Goal: Book appointment/travel/reservation

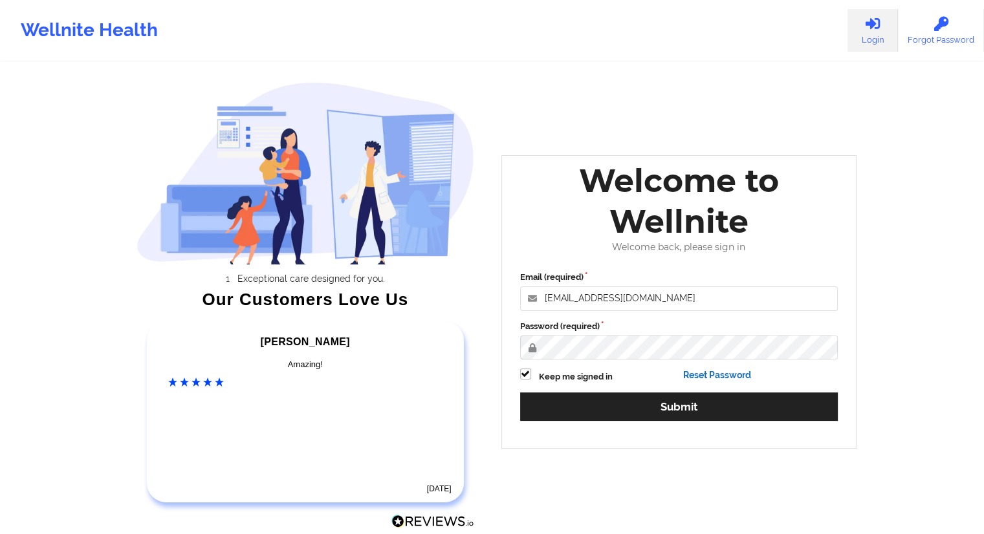
click at [699, 380] on link "Reset Password" at bounding box center [717, 375] width 68 height 10
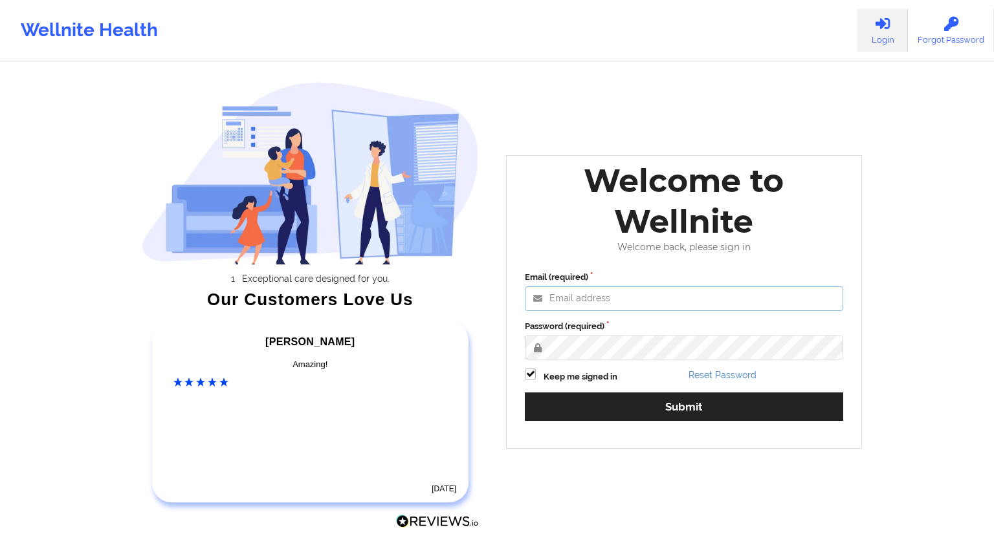
type input "[EMAIL_ADDRESS][DOMAIN_NAME]"
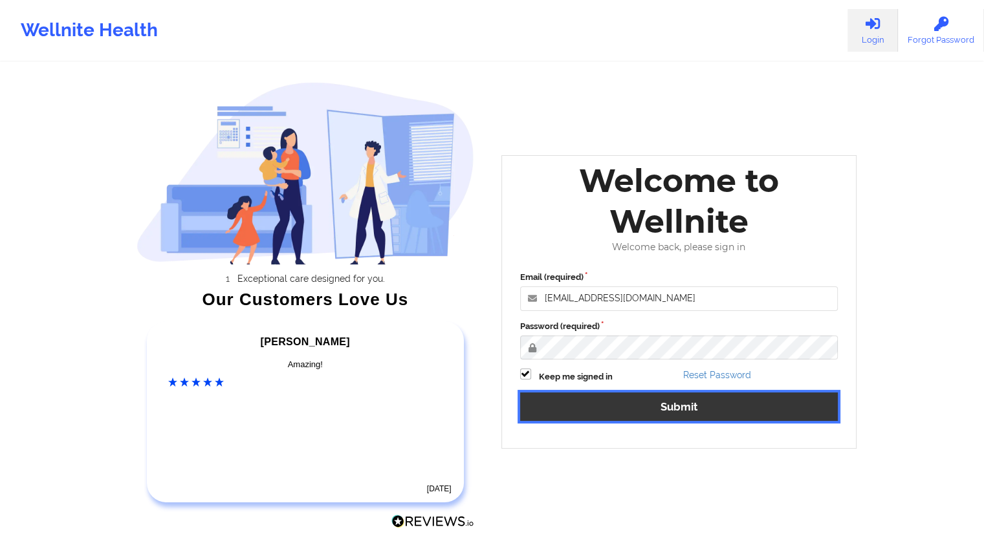
click at [665, 409] on button "Submit" at bounding box center [679, 407] width 318 height 28
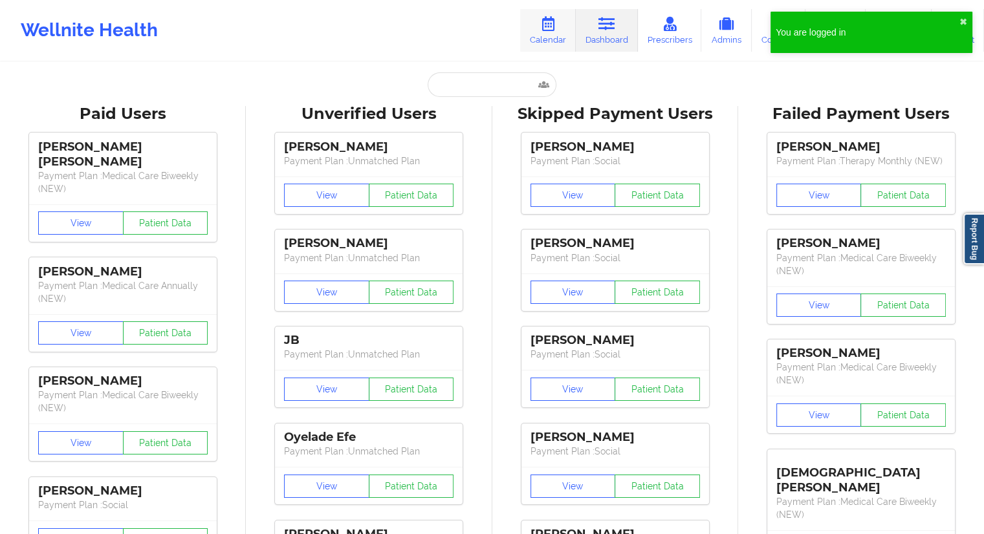
click at [538, 30] on link "Calendar" at bounding box center [548, 30] width 56 height 43
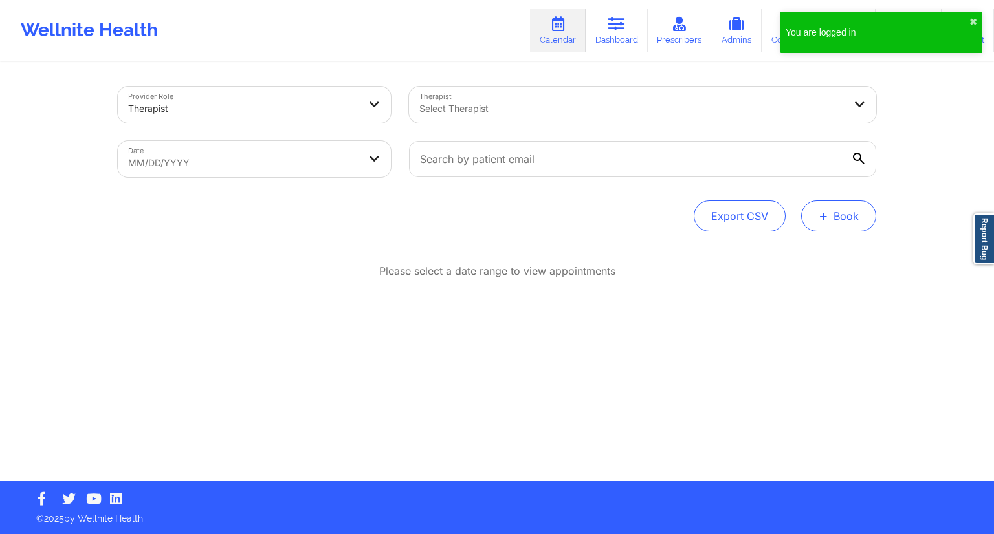
click at [859, 221] on button "+ Book" at bounding box center [838, 216] width 75 height 31
click at [807, 249] on button "Therapy Session" at bounding box center [816, 256] width 99 height 21
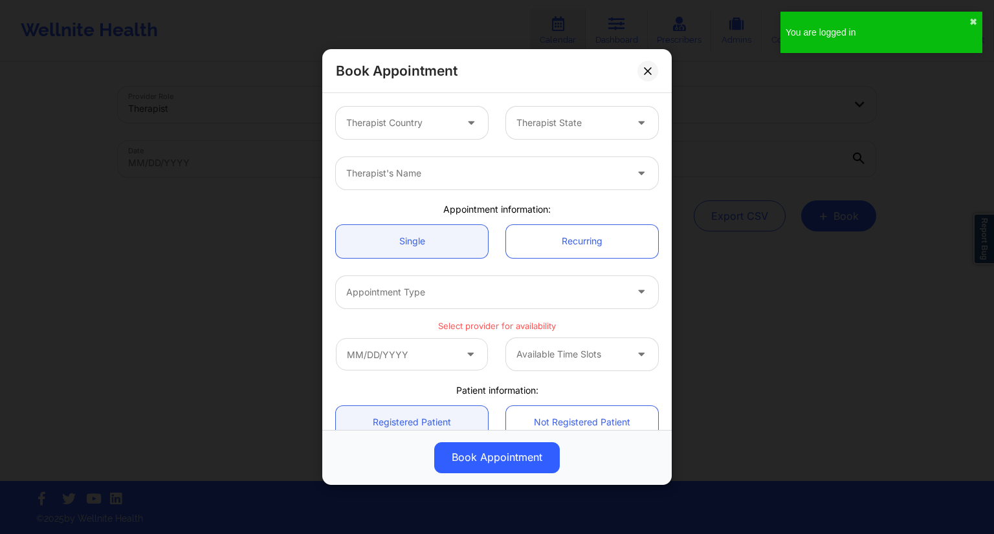
click at [448, 124] on div at bounding box center [400, 123] width 109 height 16
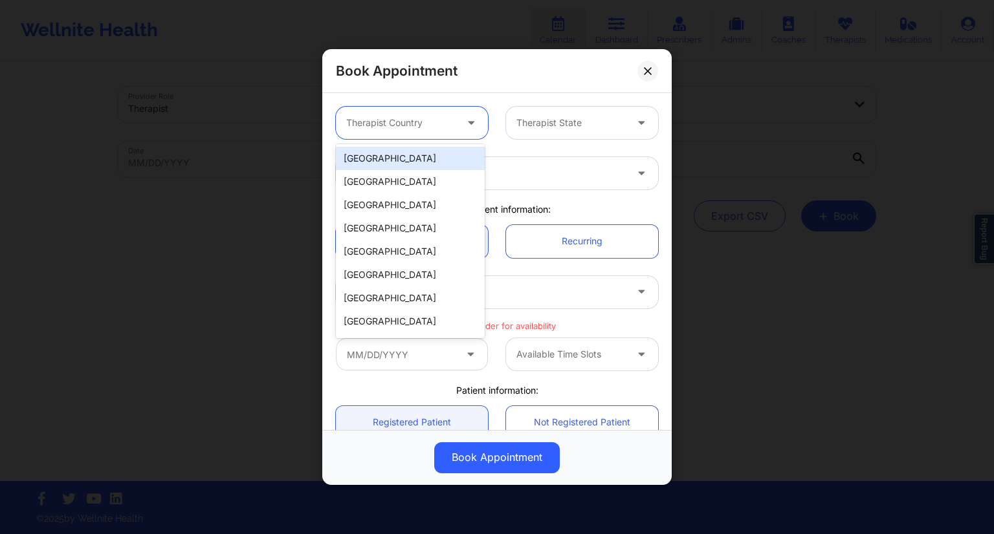
click at [378, 162] on div "[GEOGRAPHIC_DATA]" at bounding box center [410, 158] width 149 height 23
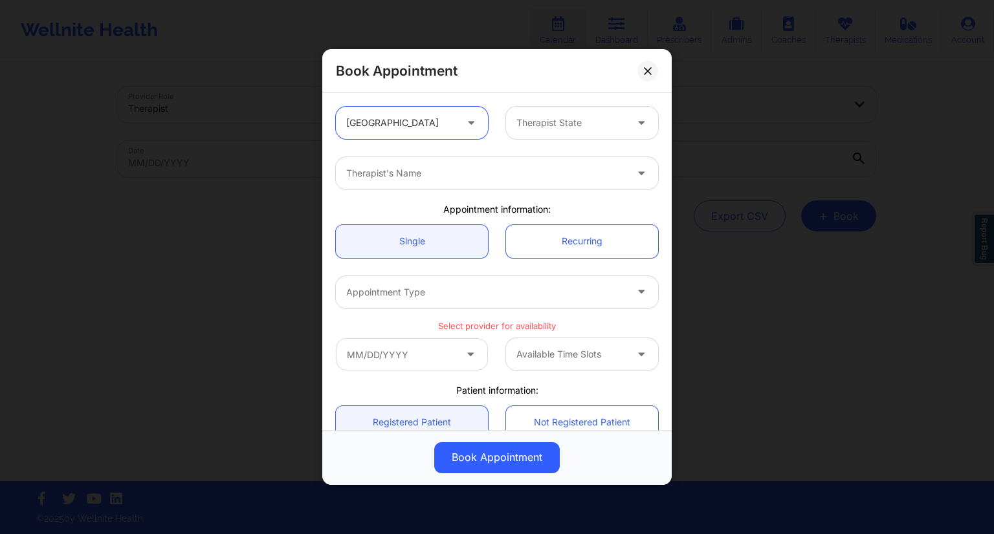
click at [525, 124] on div at bounding box center [570, 123] width 109 height 16
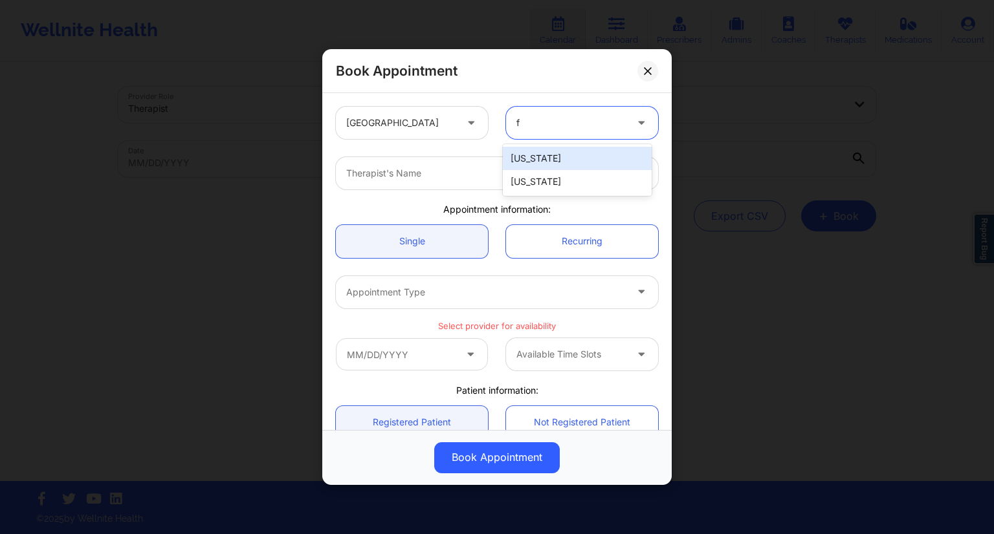
type input "fl"
click at [522, 158] on div "[US_STATE]" at bounding box center [577, 158] width 149 height 23
click at [431, 176] on div at bounding box center [485, 174] width 279 height 16
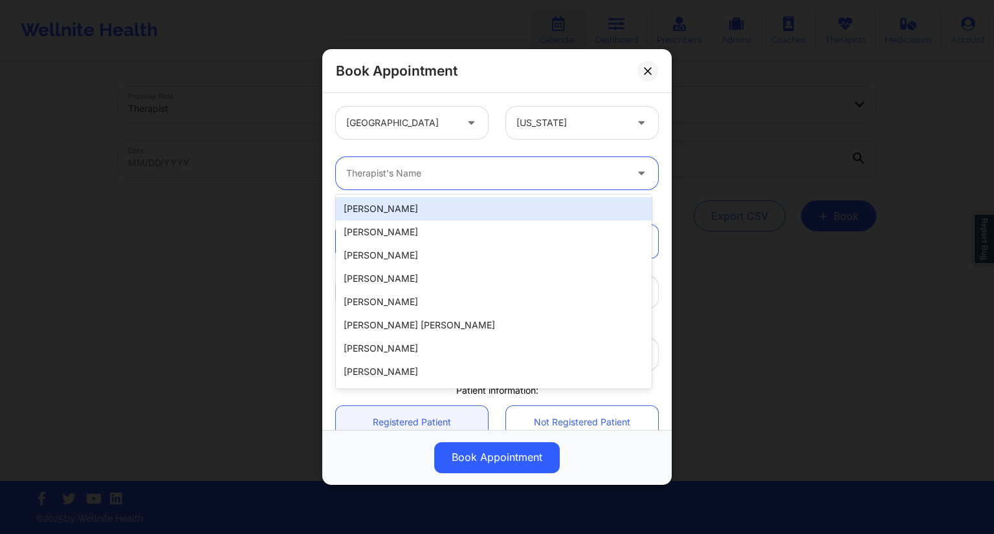
paste input "Domoniquie [PERSON_NAME]"
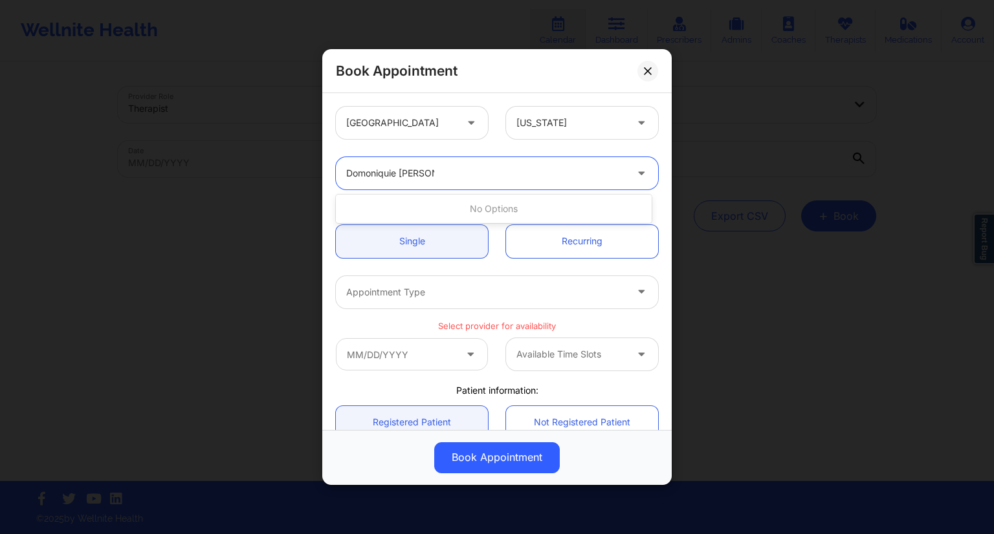
click at [401, 175] on input "Domoniquie [PERSON_NAME]" at bounding box center [390, 173] width 88 height 13
type input "[PERSON_NAME]"
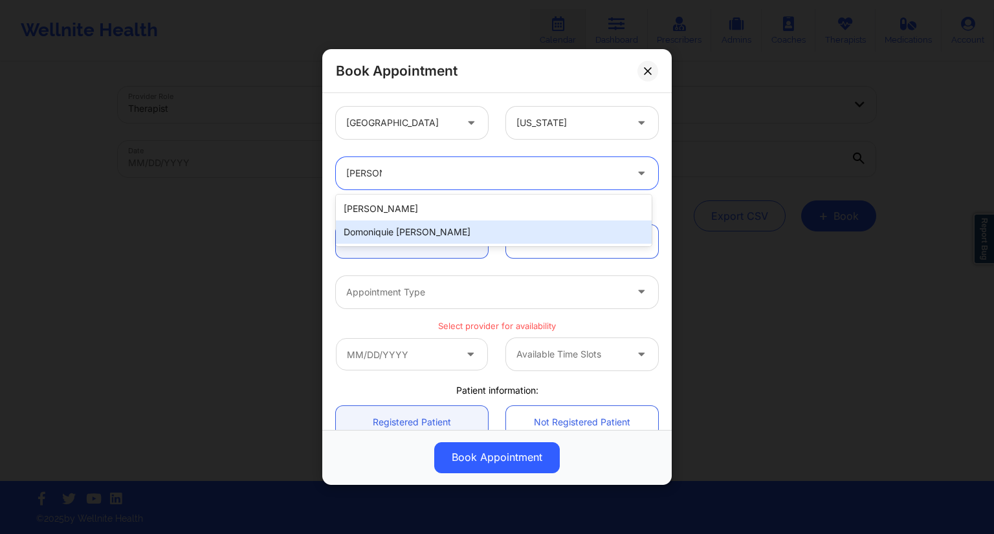
click at [406, 238] on div "Domoniquie [PERSON_NAME]" at bounding box center [494, 232] width 316 height 23
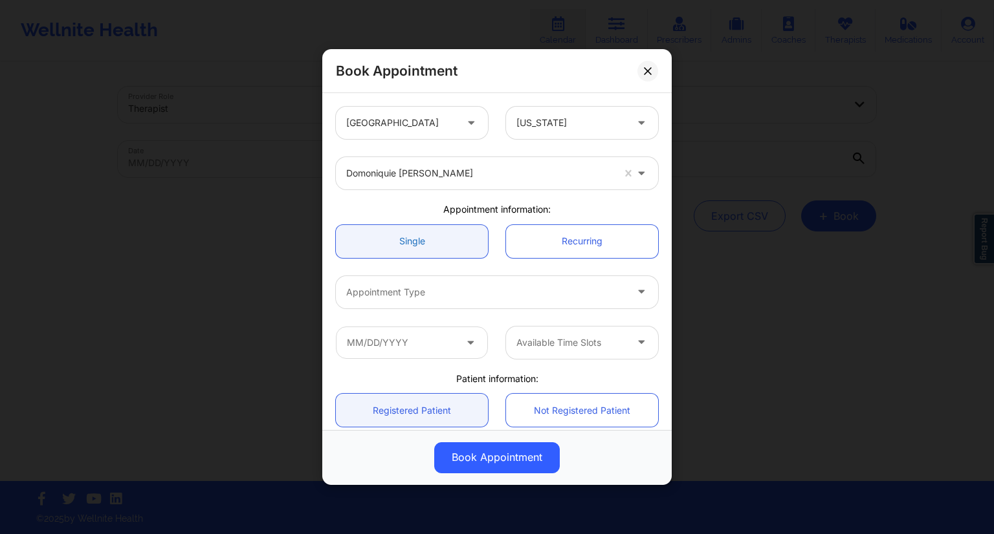
click at [421, 249] on link "Single" at bounding box center [412, 241] width 152 height 33
click at [444, 306] on div "Appointment Type" at bounding box center [481, 292] width 291 height 32
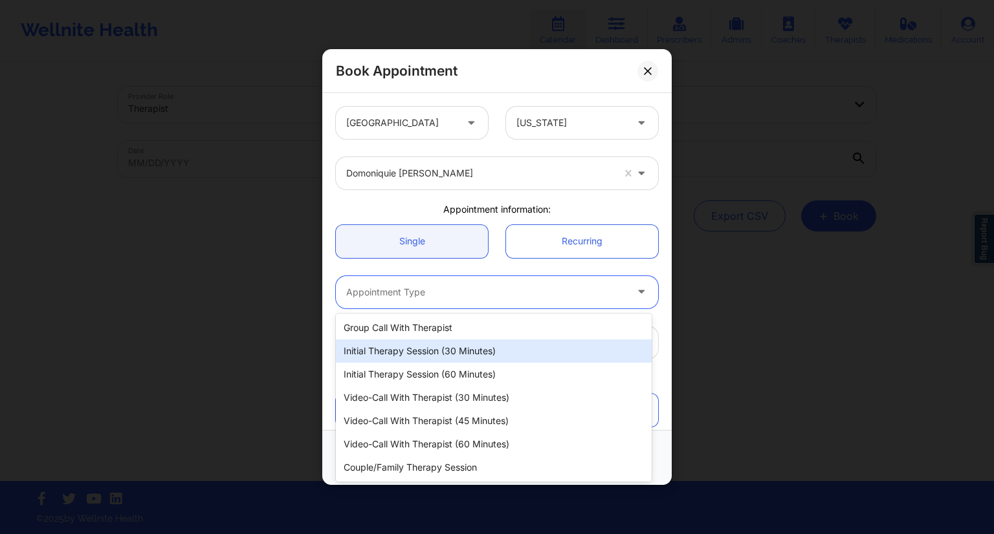
click at [401, 350] on div "Initial Therapy Session (30 minutes)" at bounding box center [494, 351] width 316 height 23
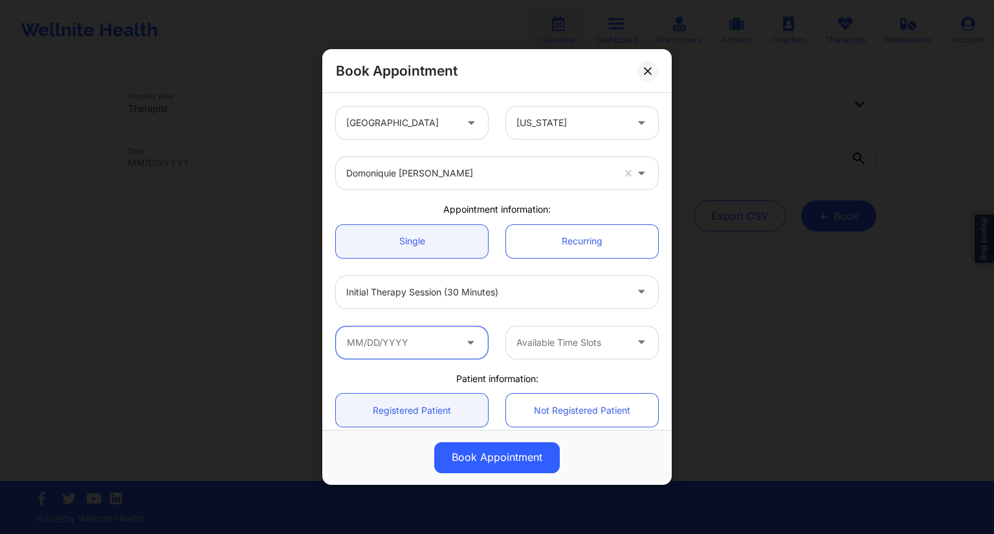
click at [442, 347] on input "text" at bounding box center [412, 343] width 152 height 32
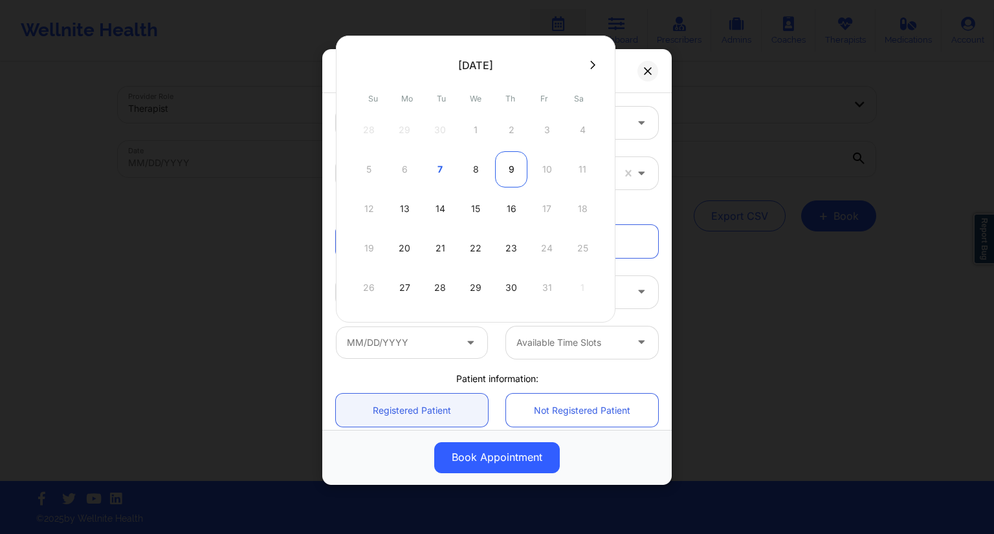
click at [507, 169] on div "9" at bounding box center [511, 169] width 32 height 36
type input "[DATE]"
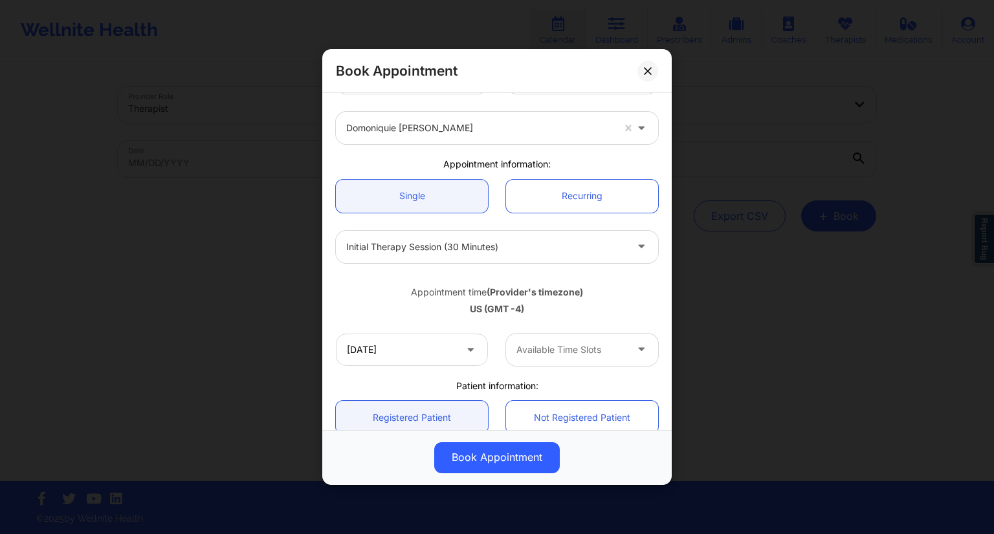
scroll to position [65, 0]
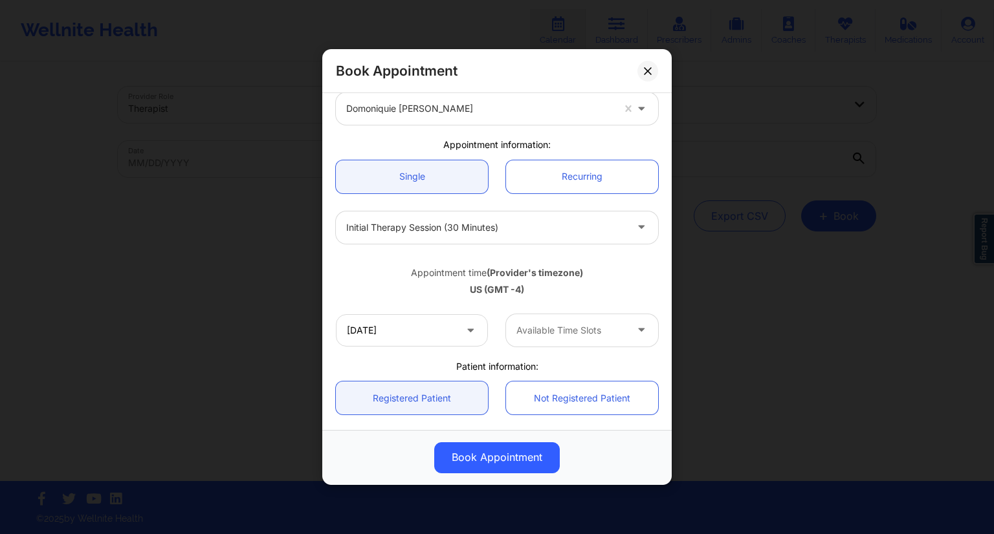
click at [595, 333] on div at bounding box center [570, 331] width 109 height 16
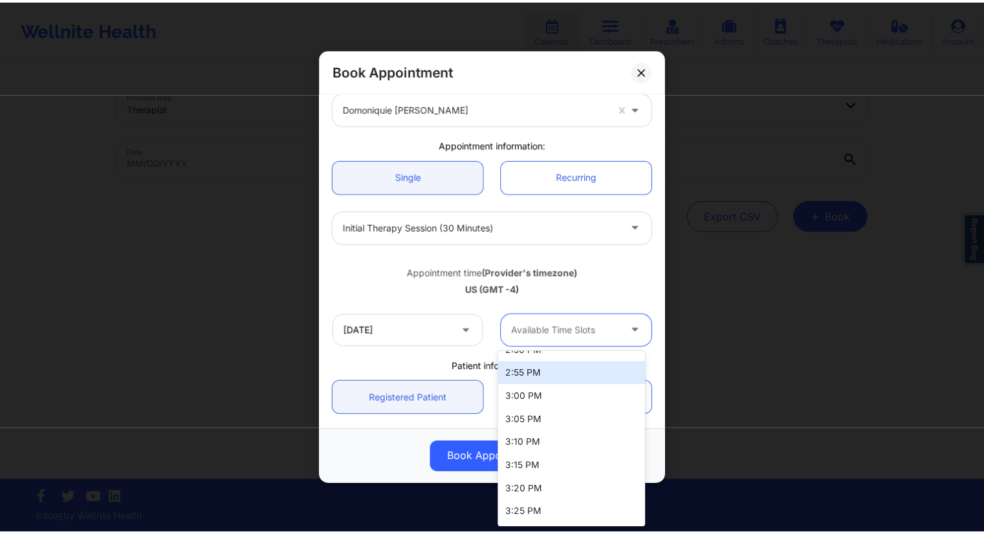
scroll to position [1667, 0]
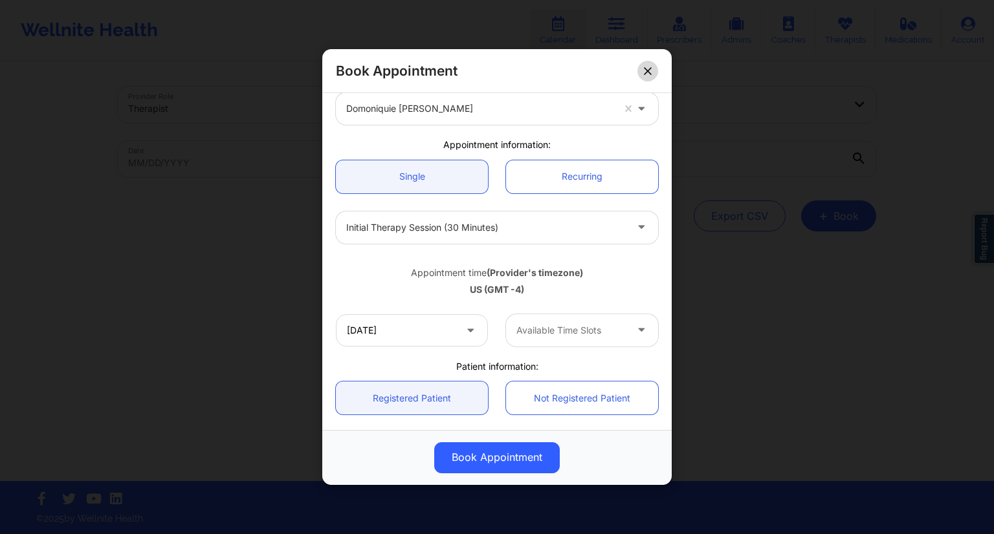
click at [648, 74] on icon at bounding box center [648, 71] width 8 height 8
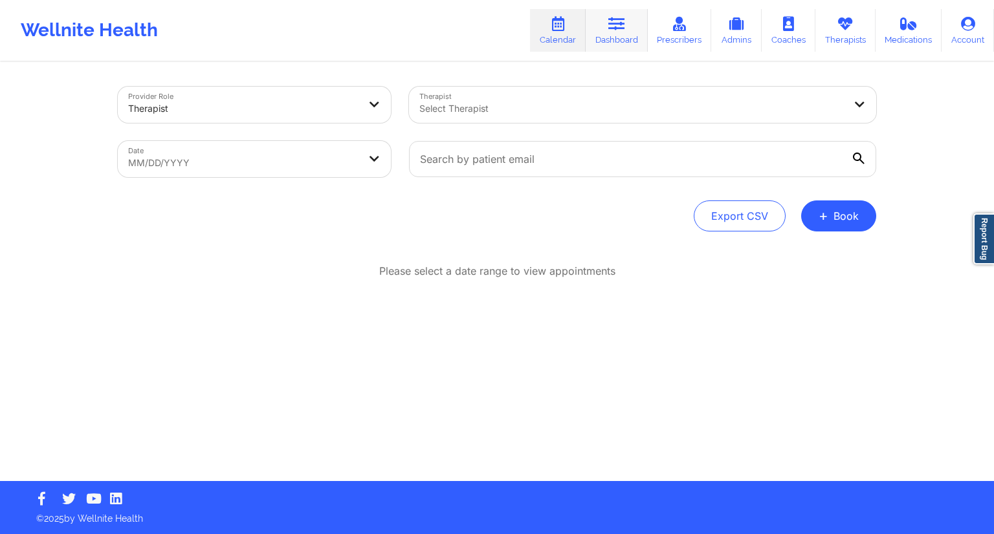
click at [626, 35] on link "Dashboard" at bounding box center [616, 30] width 62 height 43
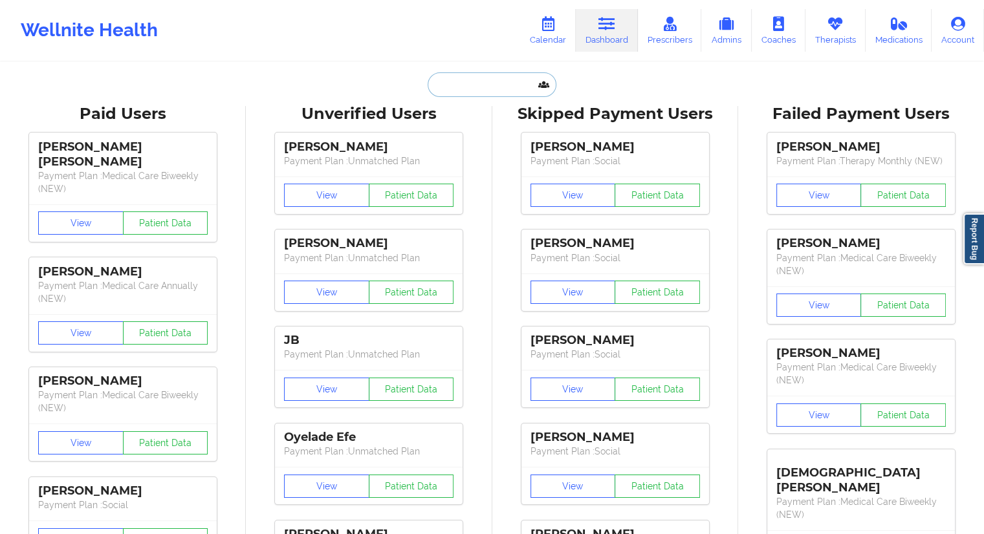
click at [470, 82] on input "text" at bounding box center [492, 84] width 128 height 25
click at [468, 84] on input "text" at bounding box center [492, 84] width 128 height 25
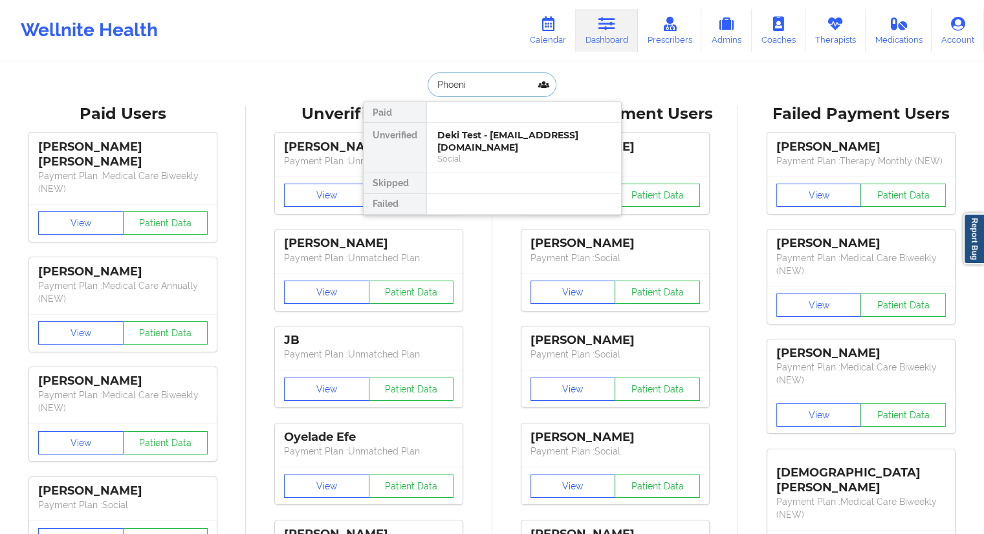
type input "Phoenix"
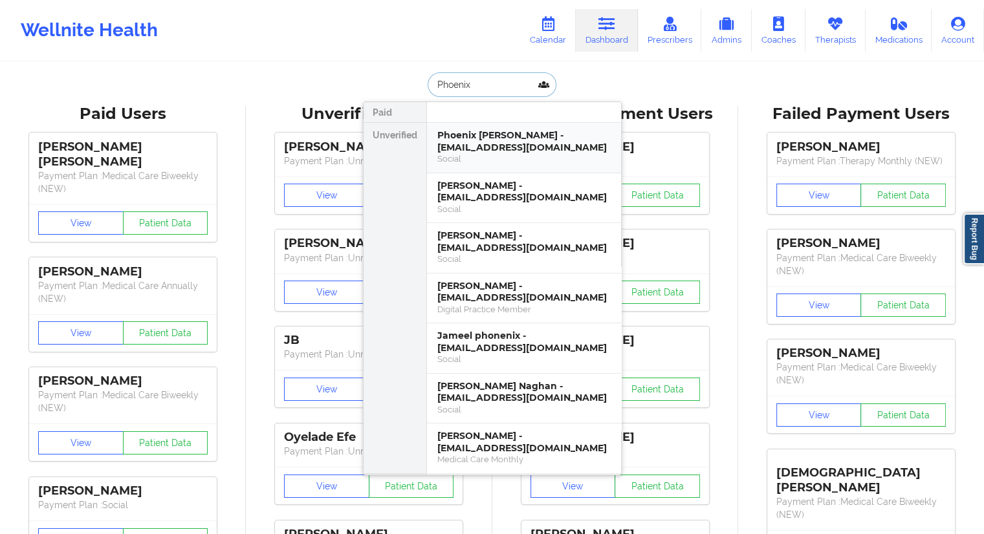
click at [493, 148] on div "Phoenix [PERSON_NAME] - [EMAIL_ADDRESS][DOMAIN_NAME]" at bounding box center [523, 141] width 173 height 24
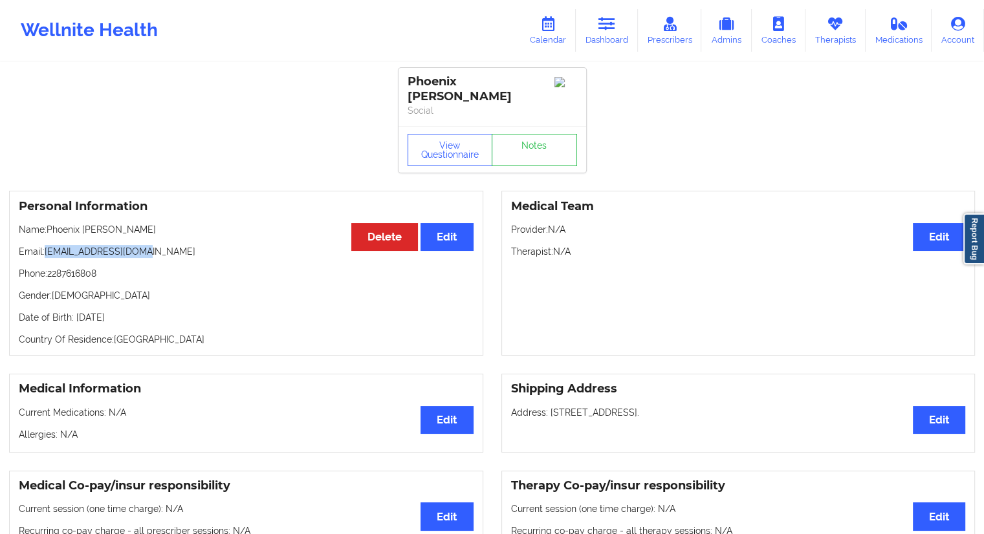
drag, startPoint x: 177, startPoint y: 242, endPoint x: 47, endPoint y: 237, distance: 130.1
click at [47, 245] on p "Email: [EMAIL_ADDRESS][DOMAIN_NAME]" at bounding box center [246, 251] width 455 height 13
copy p "[EMAIL_ADDRESS][DOMAIN_NAME]"
click at [565, 39] on link "Calendar" at bounding box center [548, 30] width 56 height 43
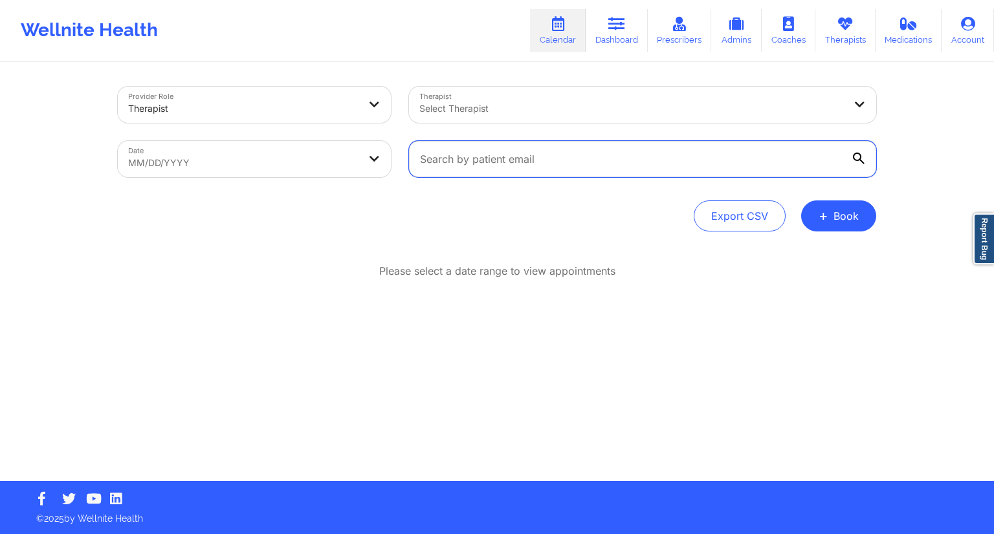
click at [474, 166] on input "text" at bounding box center [642, 159] width 467 height 36
paste input "[EMAIL_ADDRESS][DOMAIN_NAME]"
type input "[EMAIL_ADDRESS][DOMAIN_NAME]"
click at [230, 170] on body "Wellnite Health Calendar Dashboard Prescribers Admins Coaches Therapists Medica…" at bounding box center [497, 267] width 994 height 534
select select "2025-8"
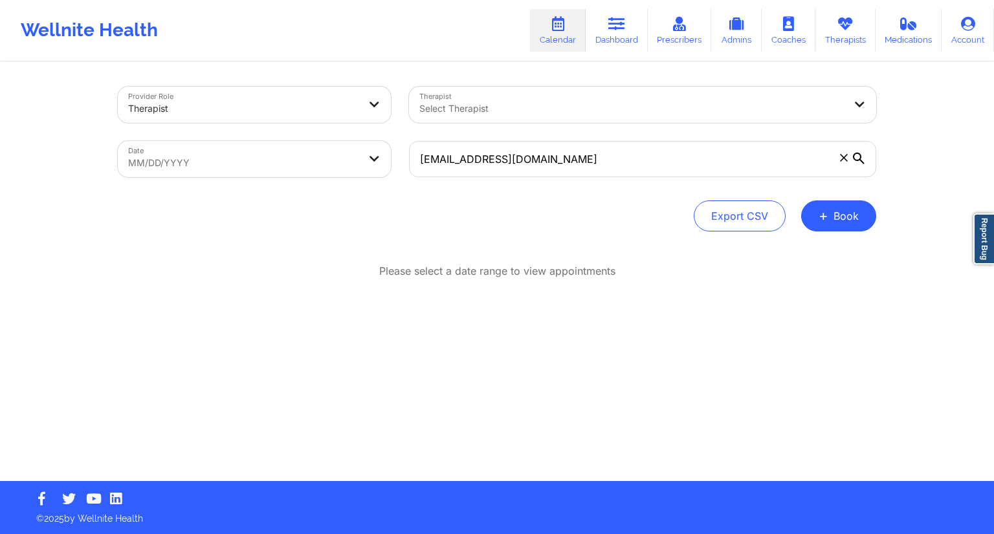
select select "2025-9"
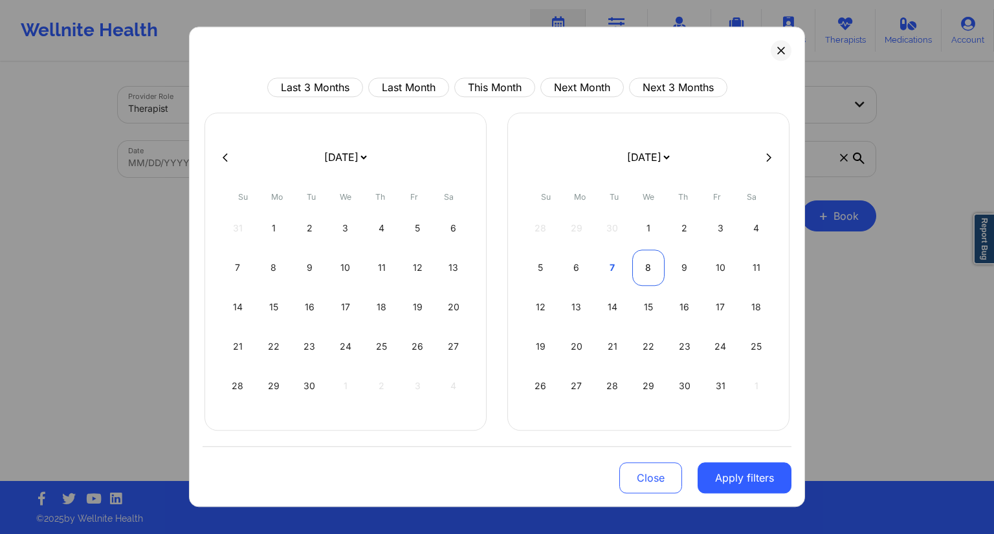
click at [640, 275] on div "8" at bounding box center [648, 268] width 33 height 36
select select "2025-9"
select select "2025-10"
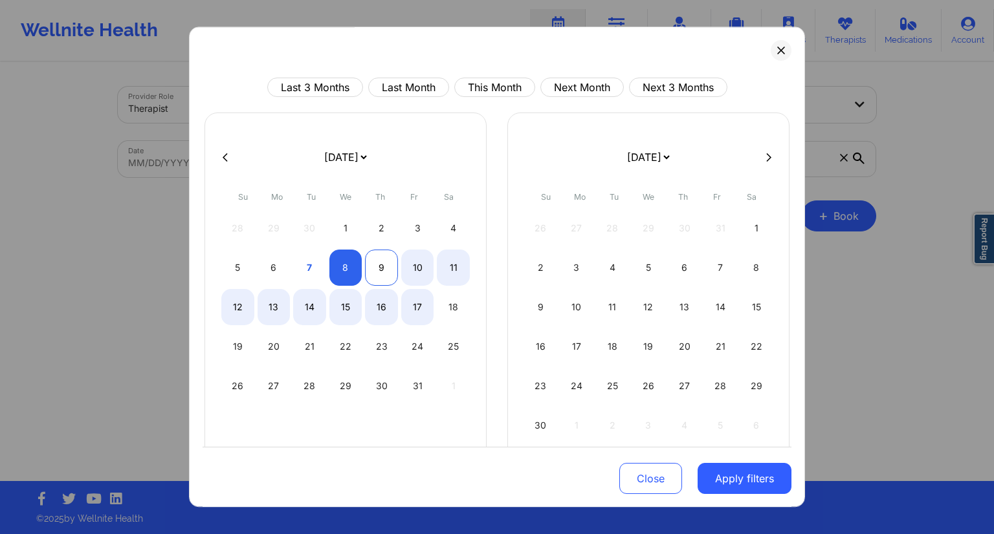
select select "2025-9"
select select "2025-10"
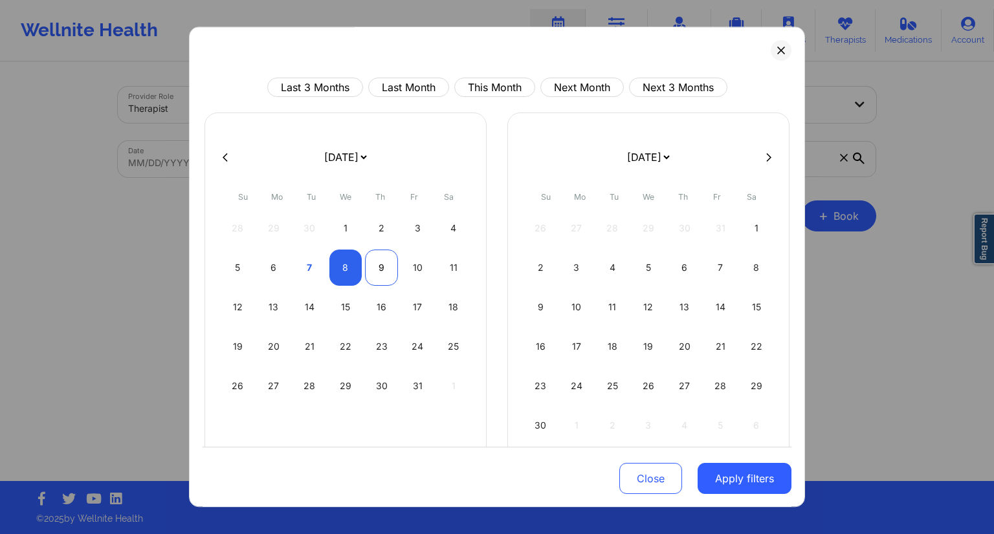
click at [376, 272] on div "9" at bounding box center [381, 268] width 33 height 36
select select "2025-9"
select select "2025-10"
click at [742, 482] on button "Apply filters" at bounding box center [744, 478] width 94 height 31
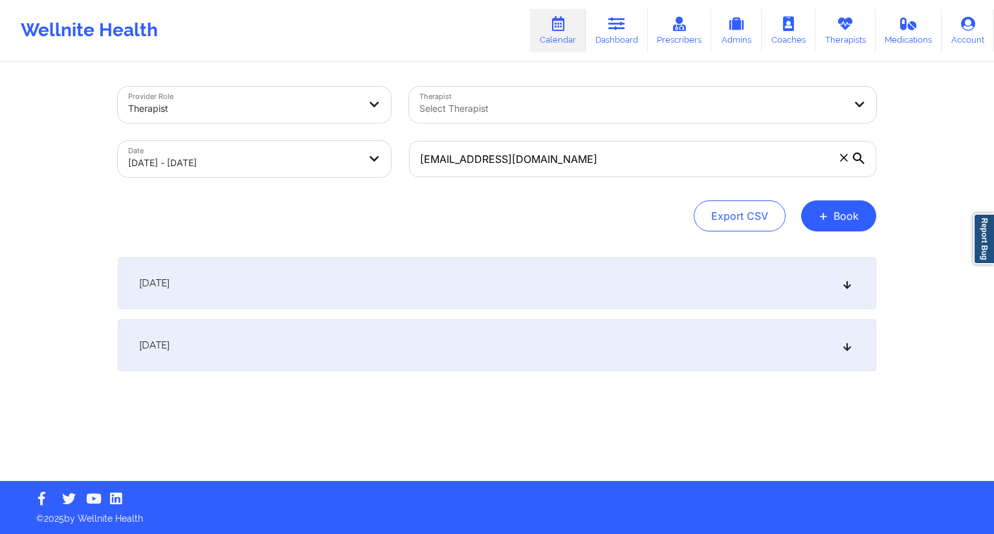
click at [386, 340] on div "[DATE]" at bounding box center [497, 346] width 758 height 52
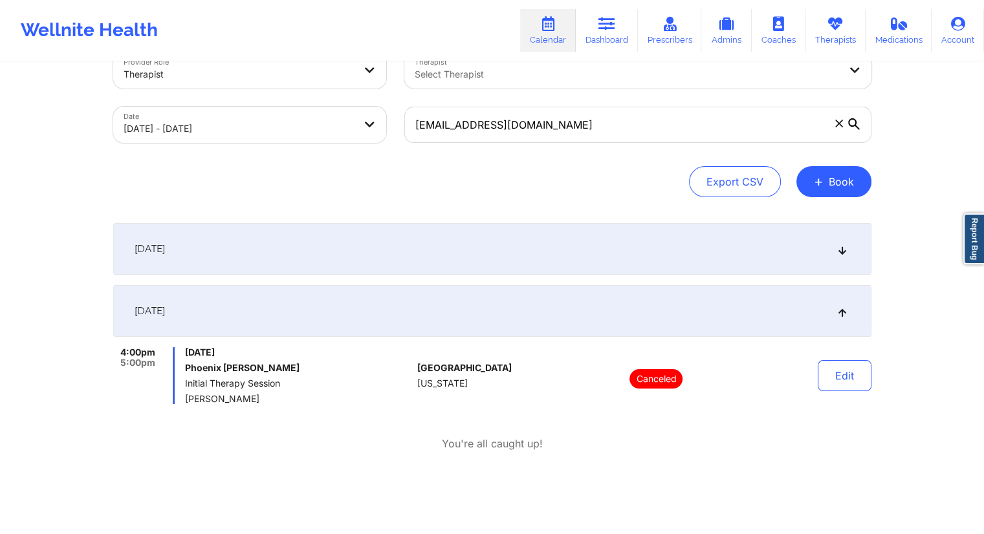
scroll to position [65, 0]
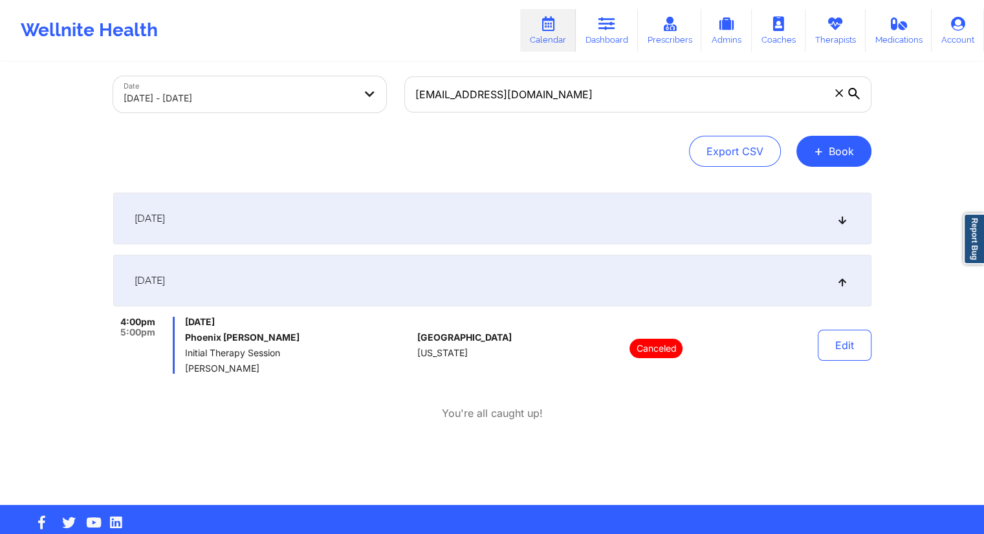
click at [197, 228] on div "[DATE]" at bounding box center [492, 219] width 758 height 52
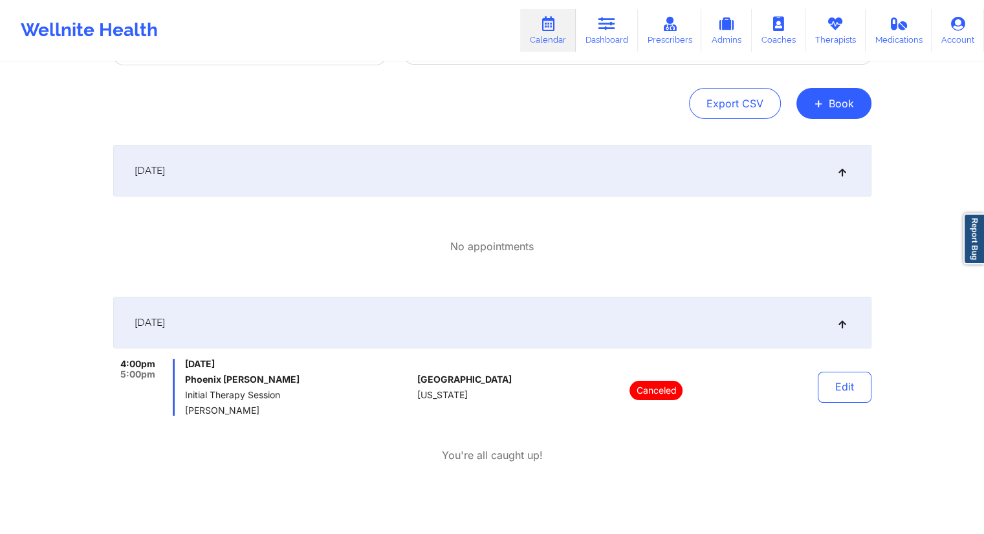
scroll to position [179, 0]
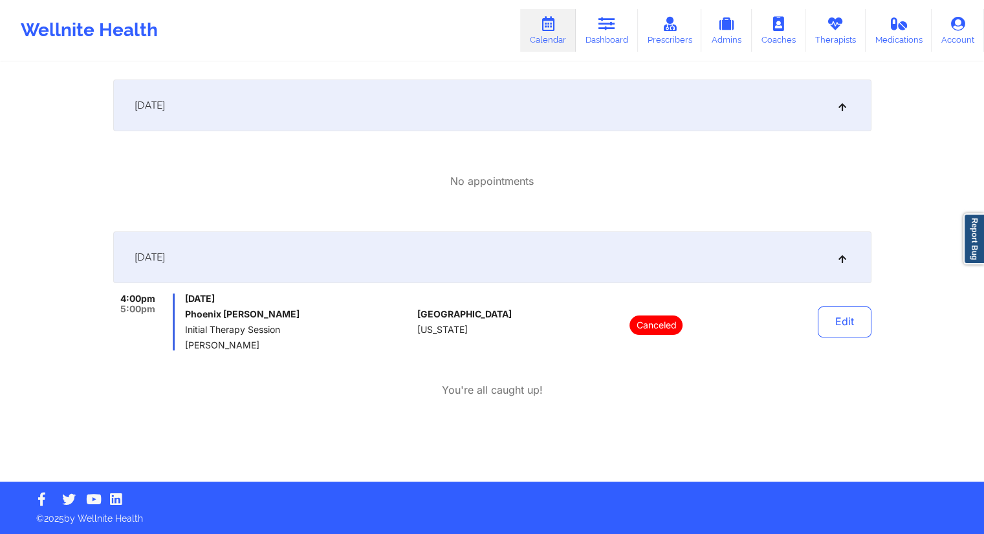
drag, startPoint x: 596, startPoint y: 39, endPoint x: 583, endPoint y: 59, distance: 23.3
click at [596, 39] on link "Dashboard" at bounding box center [607, 30] width 62 height 43
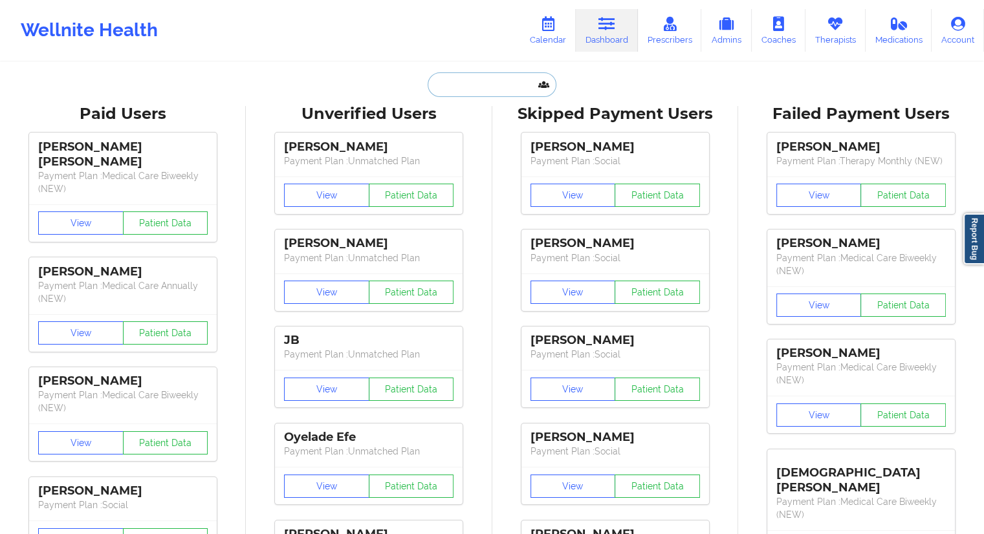
click at [459, 75] on input "text" at bounding box center [492, 84] width 128 height 25
paste input "[EMAIL_ADDRESS][DOMAIN_NAME]"
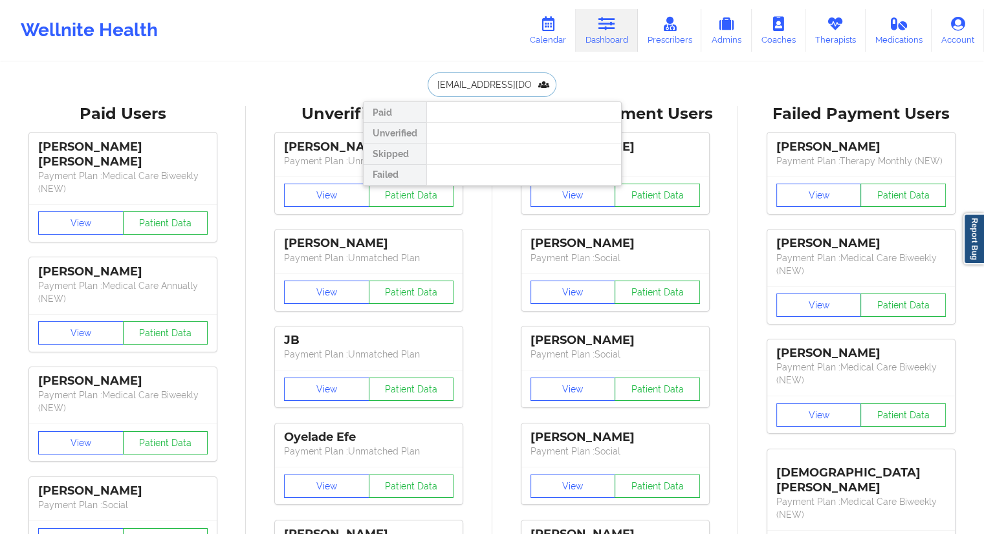
type input "[EMAIL_ADDRESS][DOMAIN_NAME]"
click at [560, 44] on link "Calendar" at bounding box center [548, 30] width 56 height 43
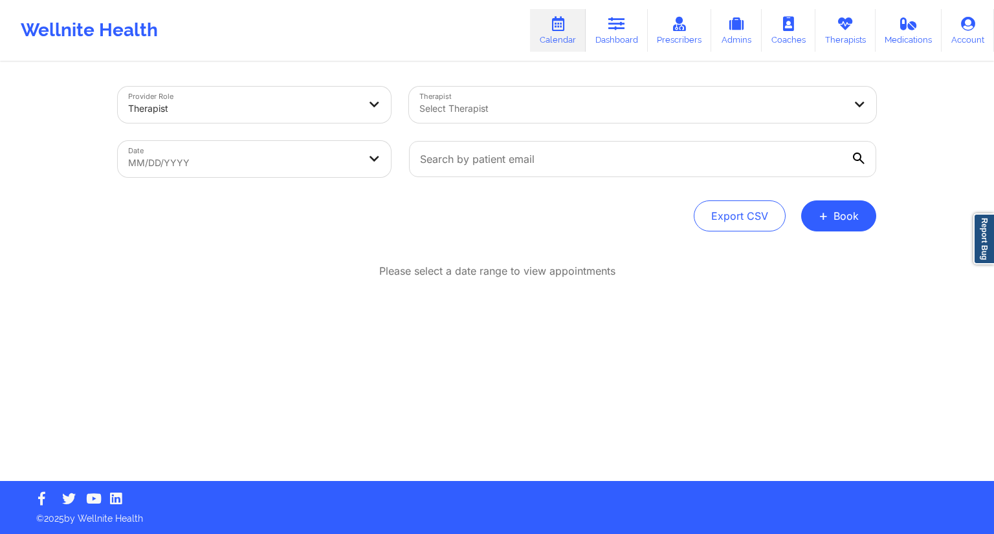
select select "2025-8"
select select "2025-9"
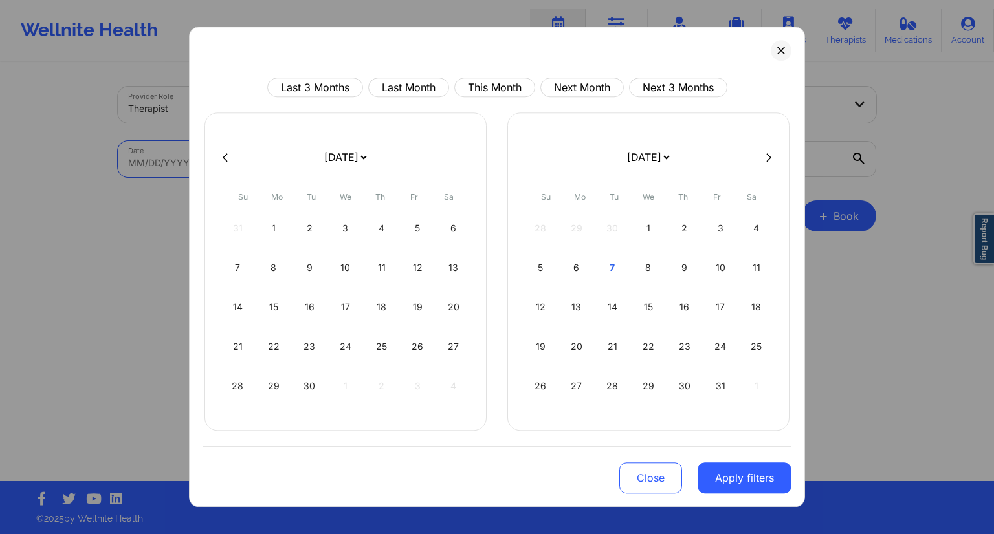
click at [292, 158] on body "Wellnite Health Calendar Dashboard Prescribers Admins Coaches Therapists Medica…" at bounding box center [497, 267] width 994 height 534
click at [644, 274] on div "8" at bounding box center [648, 268] width 33 height 36
select select "2025-9"
select select "2025-10"
select select "2025-9"
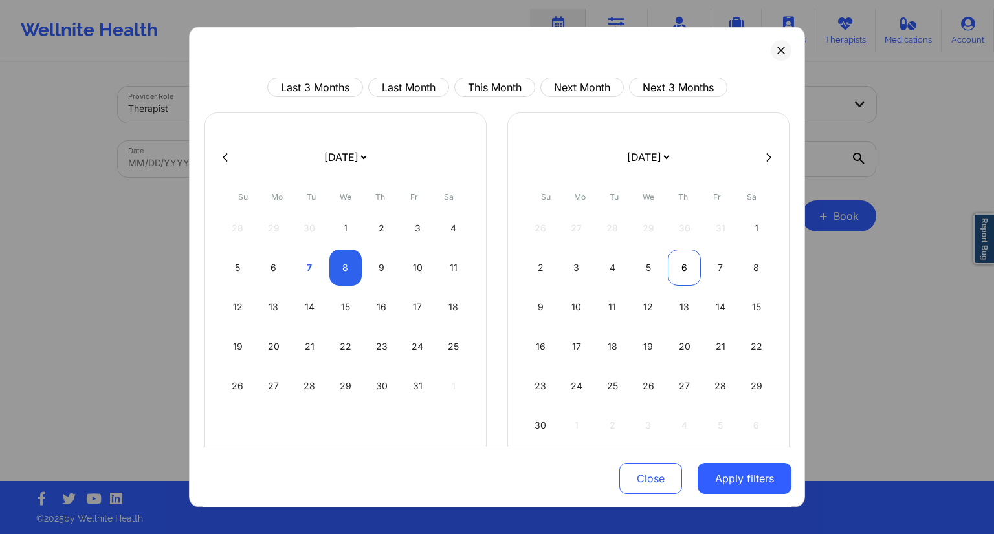
select select "2025-10"
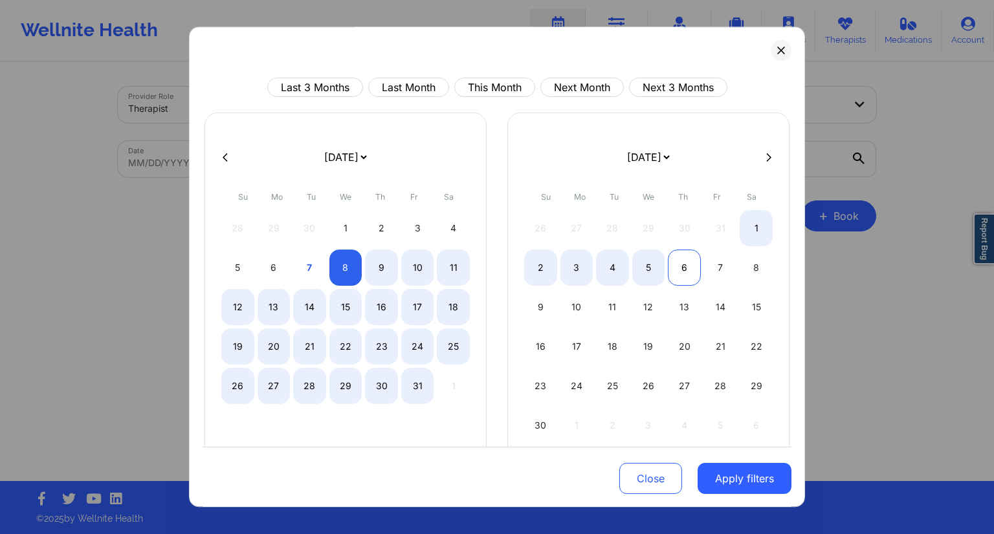
click at [677, 274] on div "6" at bounding box center [684, 268] width 33 height 36
select select "2025-9"
select select "2025-10"
click at [369, 267] on div "9" at bounding box center [381, 268] width 33 height 36
select select "2025-9"
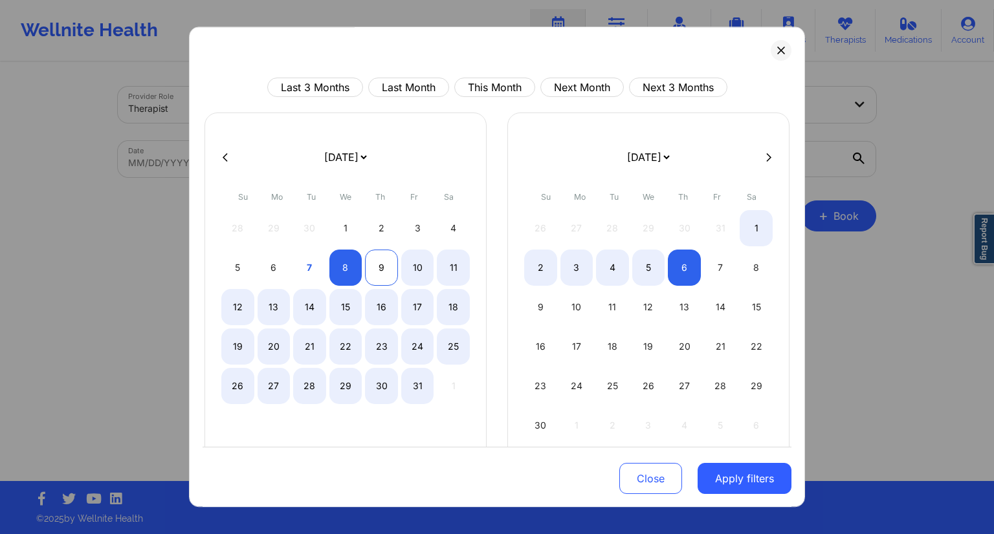
select select "2025-10"
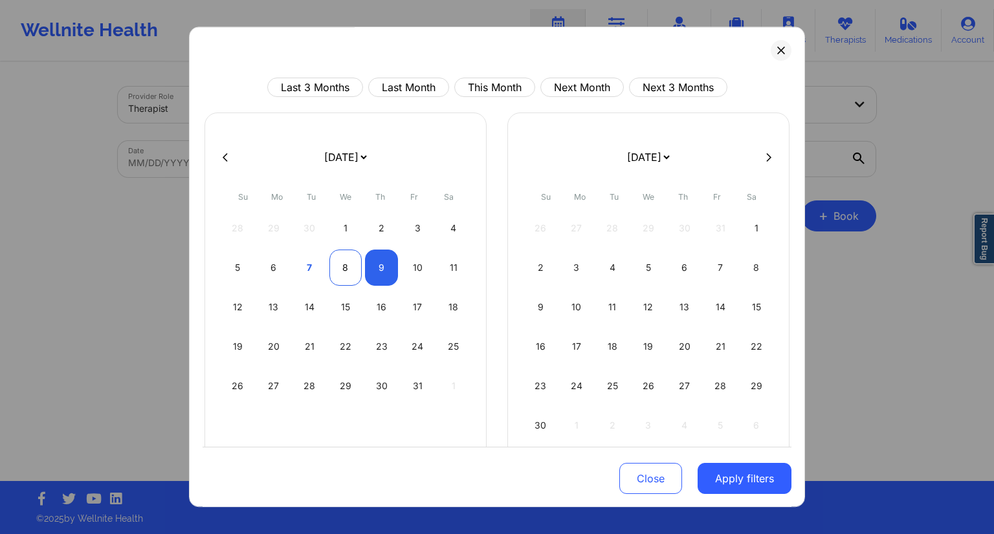
click at [331, 270] on div "8" at bounding box center [345, 268] width 33 height 36
select select "2025-9"
select select "2025-10"
select select "2025-9"
select select "2025-10"
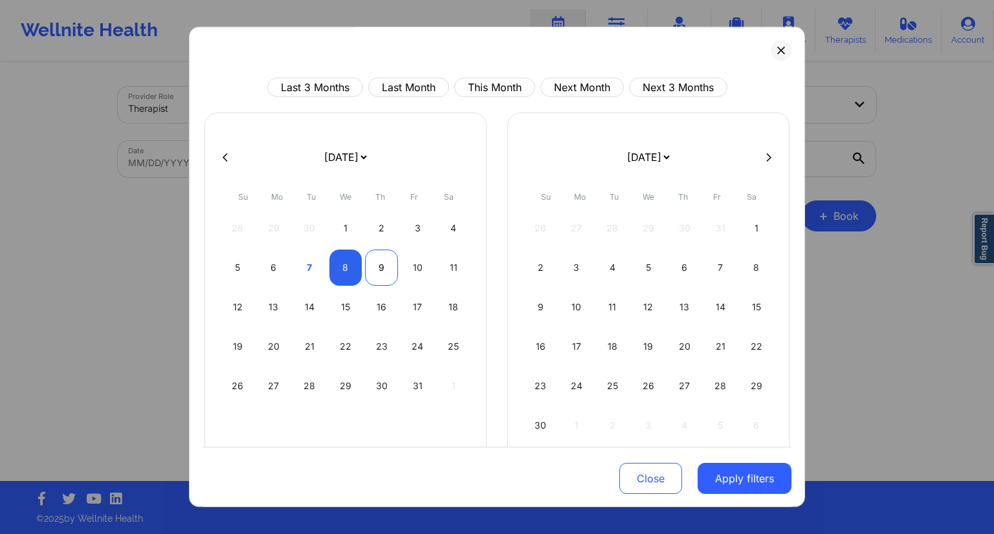
click at [369, 272] on div "9" at bounding box center [381, 268] width 33 height 36
select select "2025-9"
select select "2025-10"
click at [734, 487] on button "Apply filters" at bounding box center [744, 478] width 94 height 31
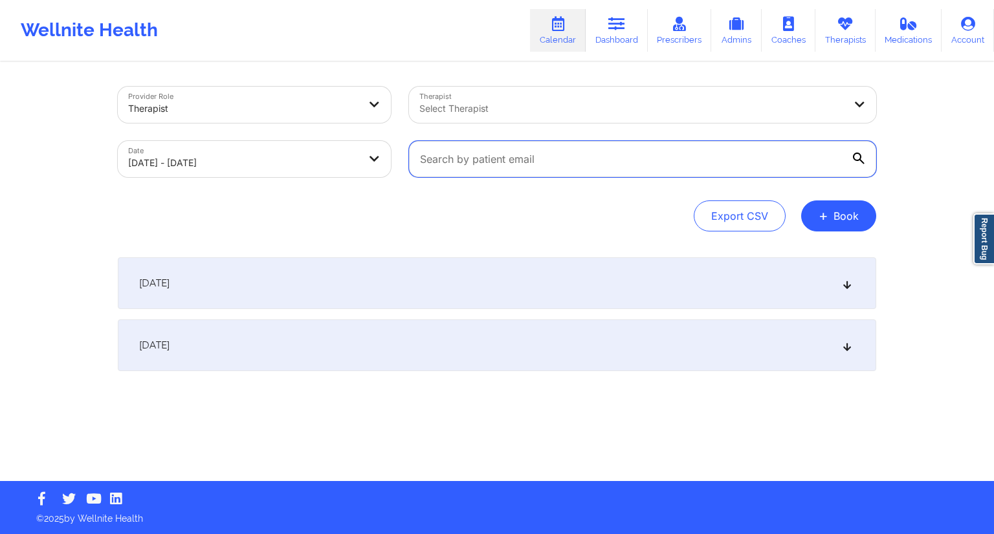
click at [505, 160] on input "text" at bounding box center [642, 159] width 467 height 36
paste input "[EMAIL_ADDRESS][DOMAIN_NAME]"
type input "[EMAIL_ADDRESS][DOMAIN_NAME]"
click at [310, 333] on div "[DATE]" at bounding box center [497, 346] width 758 height 52
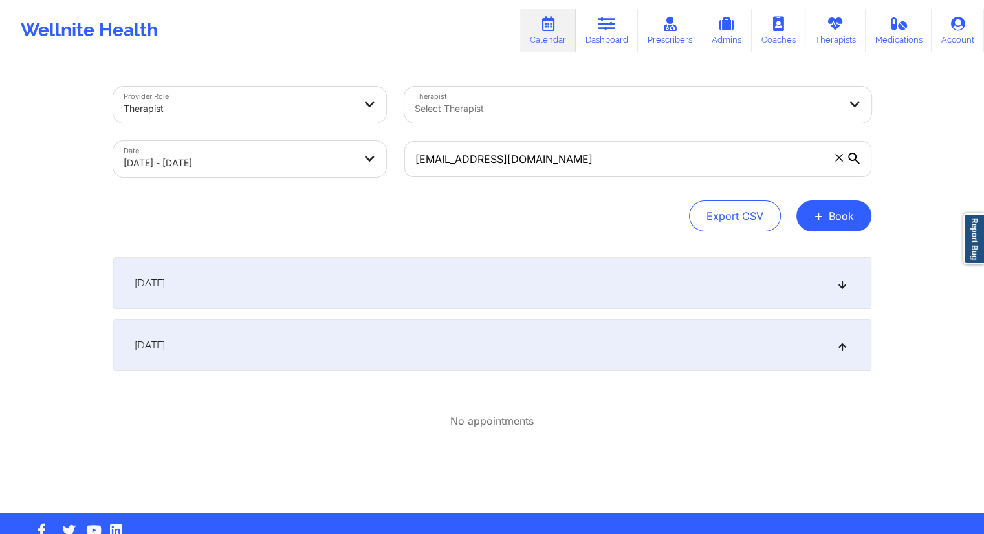
click at [369, 285] on div "[DATE]" at bounding box center [492, 283] width 758 height 52
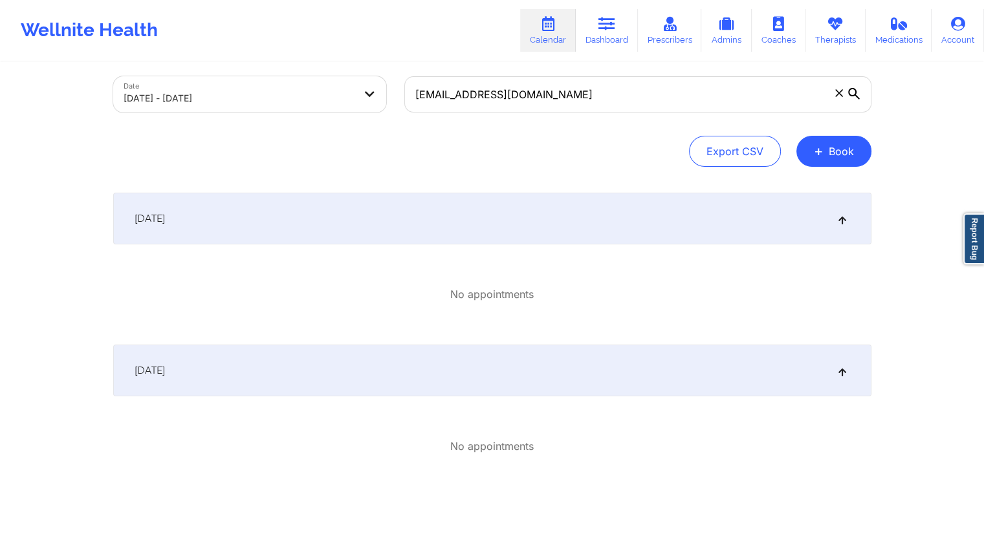
click at [332, 356] on div "[DATE]" at bounding box center [492, 371] width 758 height 52
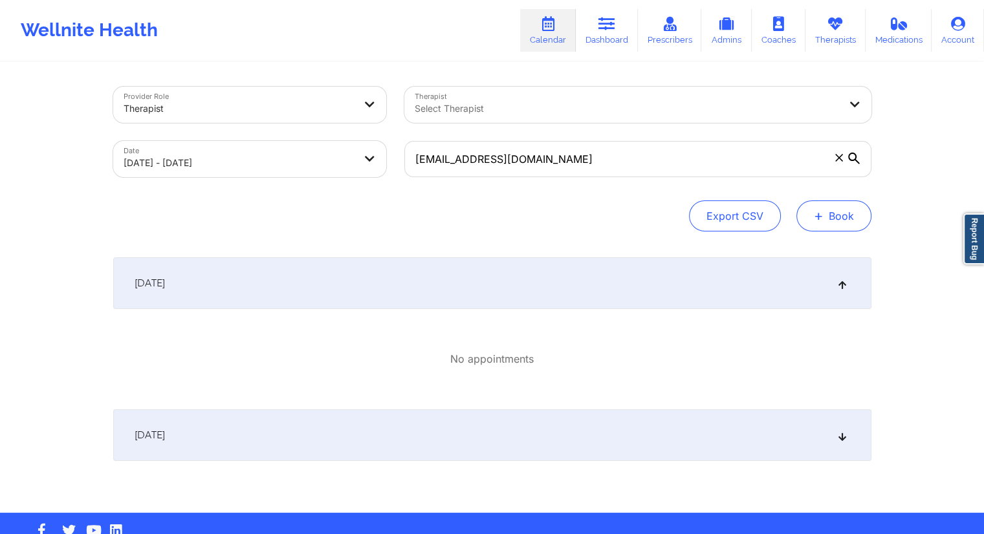
click at [842, 223] on button "+ Book" at bounding box center [833, 216] width 75 height 31
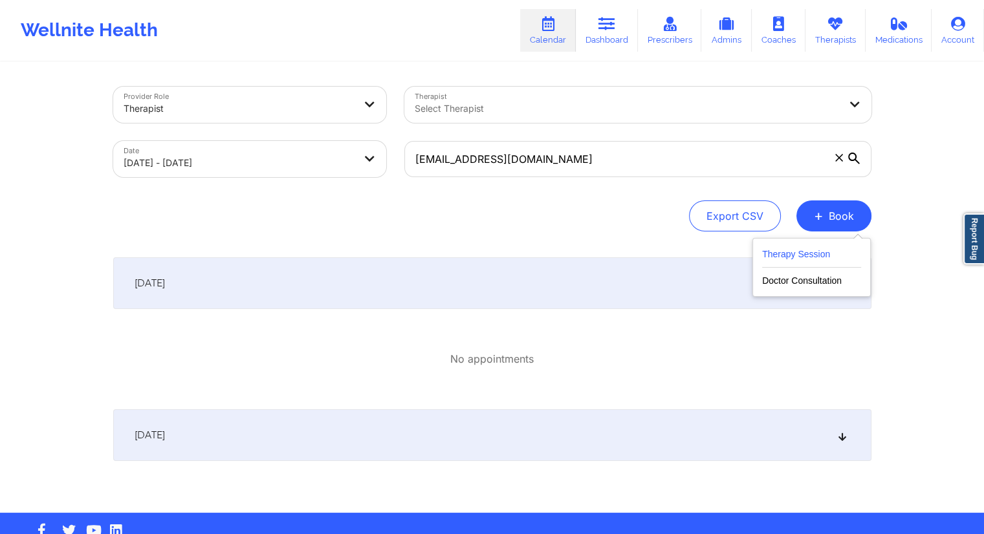
click at [798, 252] on button "Therapy Session" at bounding box center [811, 256] width 99 height 21
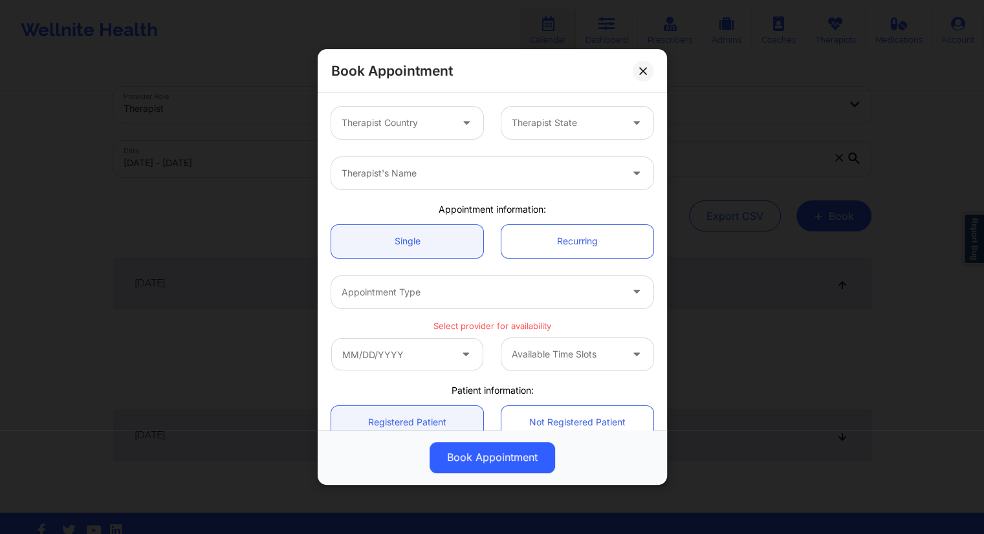
click at [375, 124] on div at bounding box center [396, 123] width 109 height 16
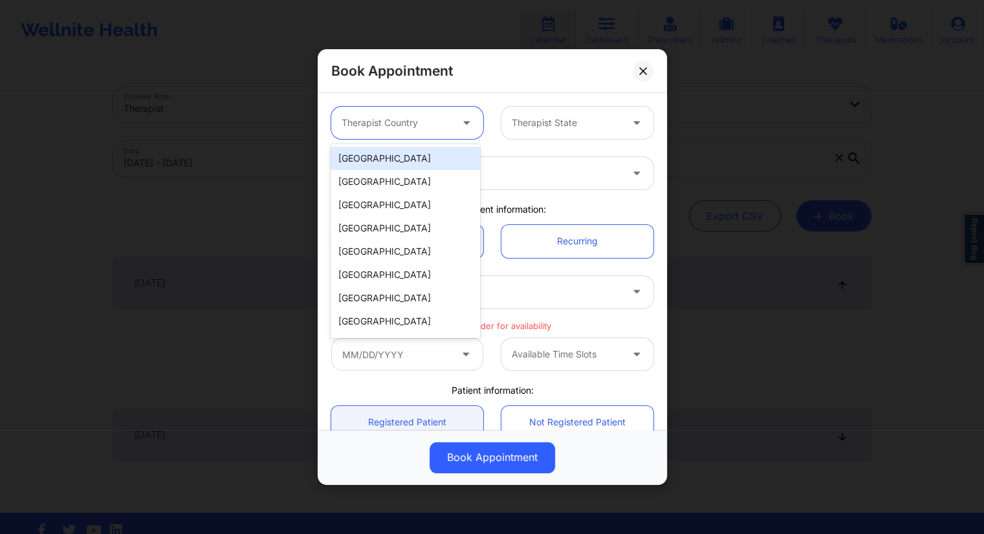
click at [391, 158] on div "[GEOGRAPHIC_DATA]" at bounding box center [405, 158] width 149 height 23
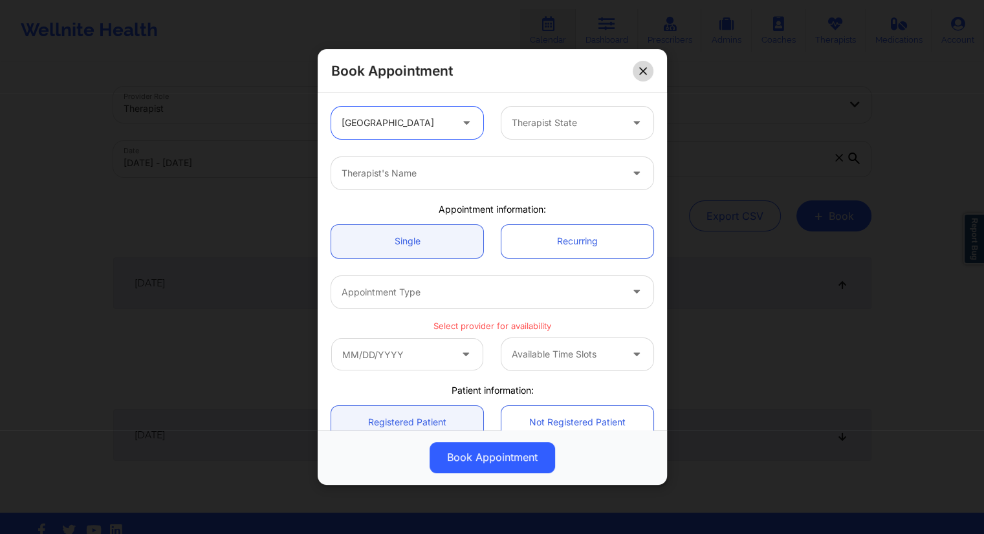
click at [642, 71] on icon at bounding box center [642, 70] width 7 height 7
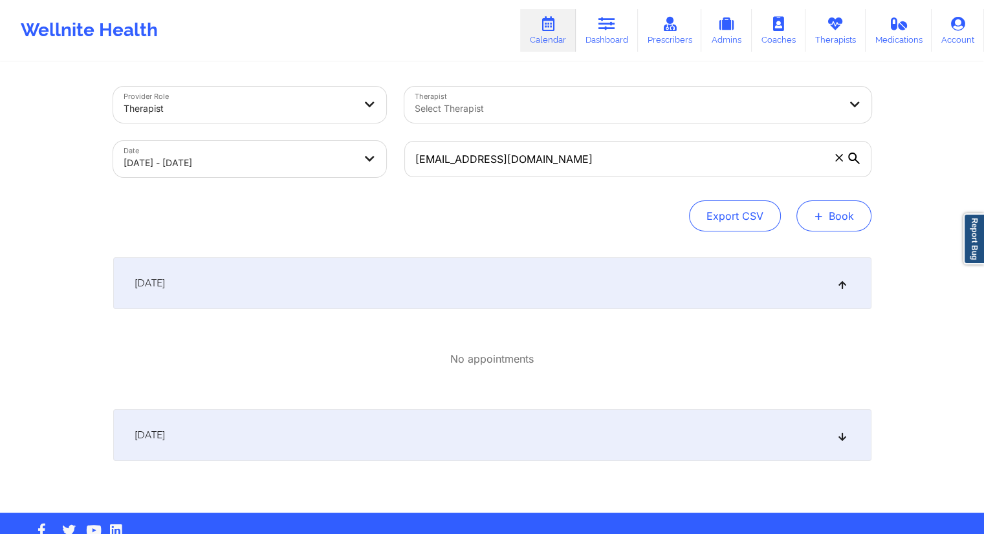
click at [850, 204] on button "+ Book" at bounding box center [833, 216] width 75 height 31
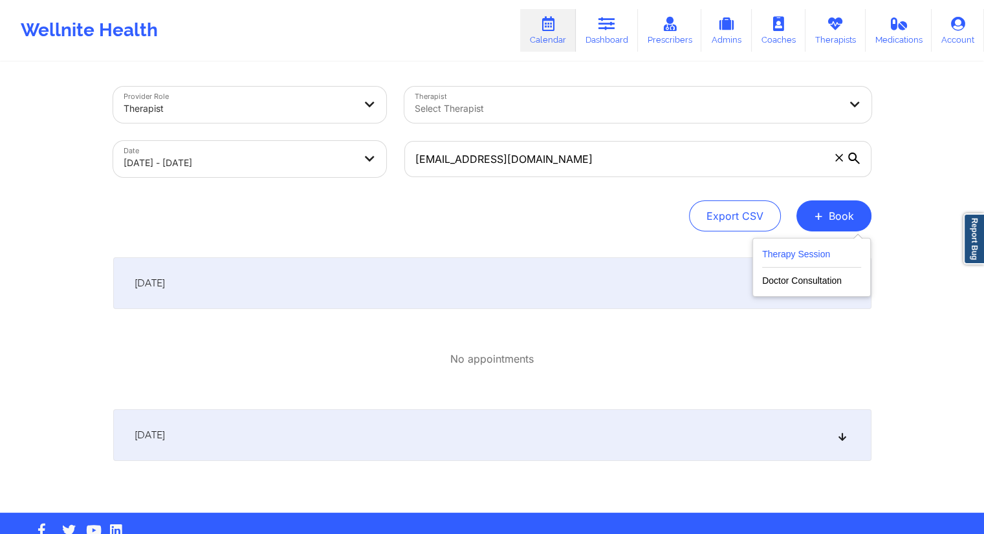
click at [800, 251] on button "Therapy Session" at bounding box center [811, 256] width 99 height 21
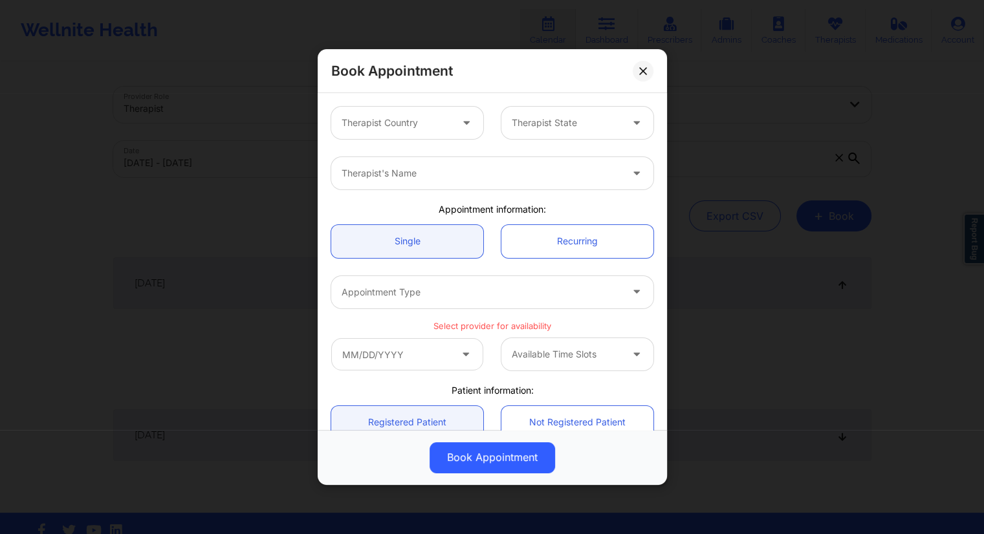
click at [373, 117] on div at bounding box center [396, 123] width 109 height 16
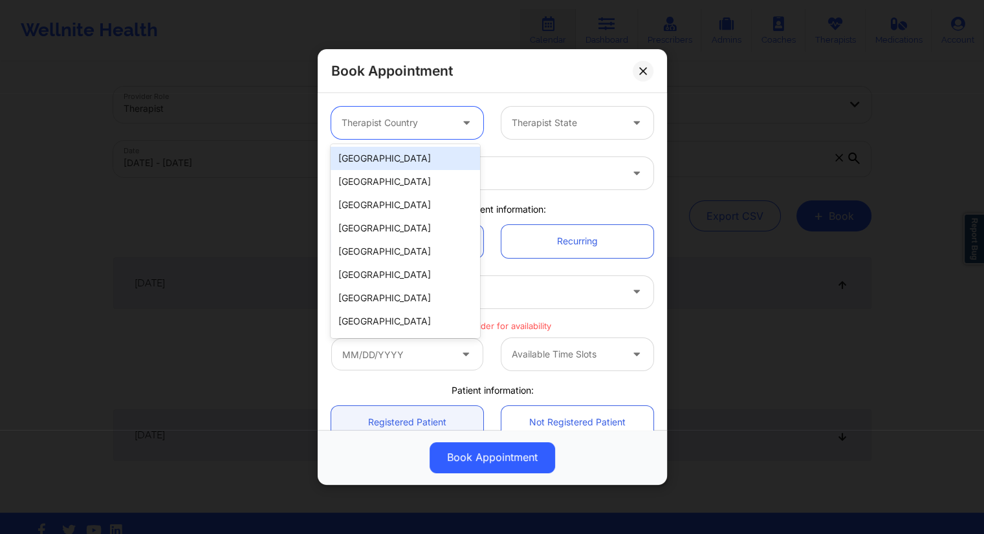
click at [390, 151] on div "[GEOGRAPHIC_DATA]" at bounding box center [405, 158] width 149 height 23
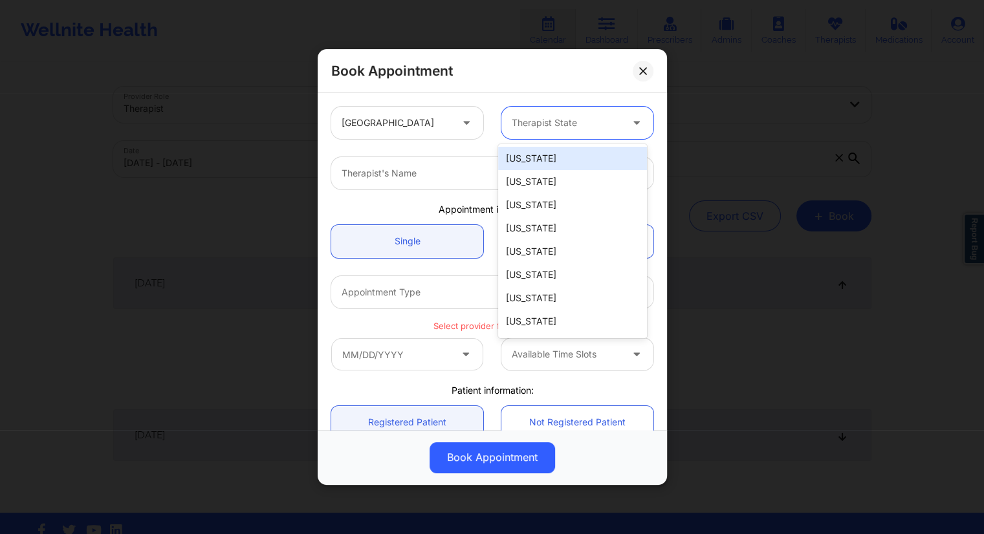
click at [501, 125] on div "Therapist State" at bounding box center [561, 123] width 121 height 32
type input "ny"
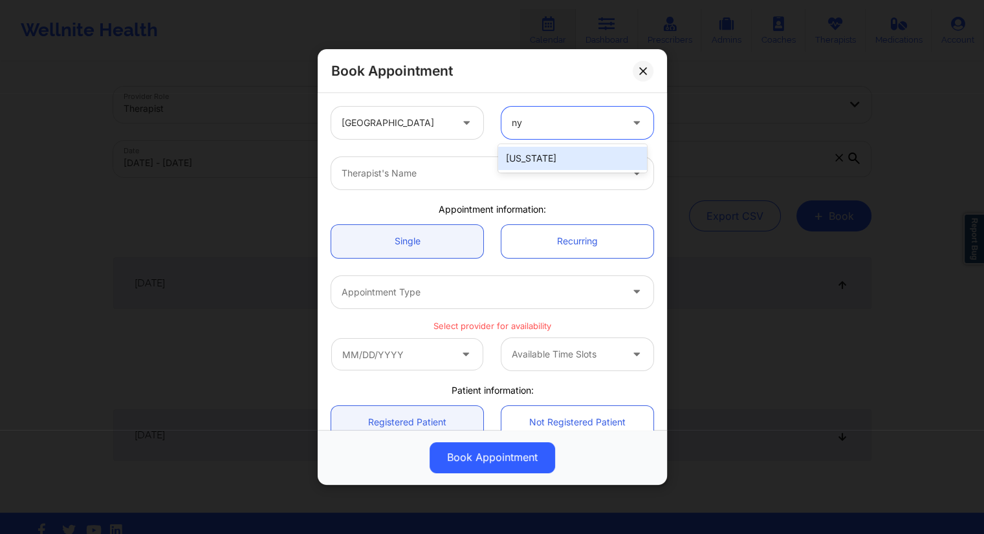
click at [520, 161] on div "[US_STATE]" at bounding box center [572, 158] width 149 height 23
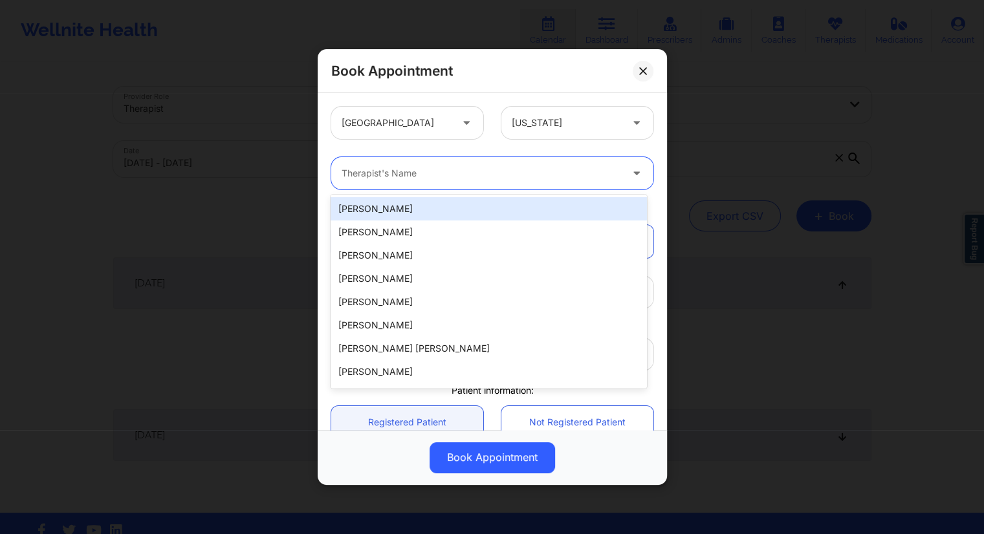
click at [431, 177] on div at bounding box center [481, 174] width 279 height 16
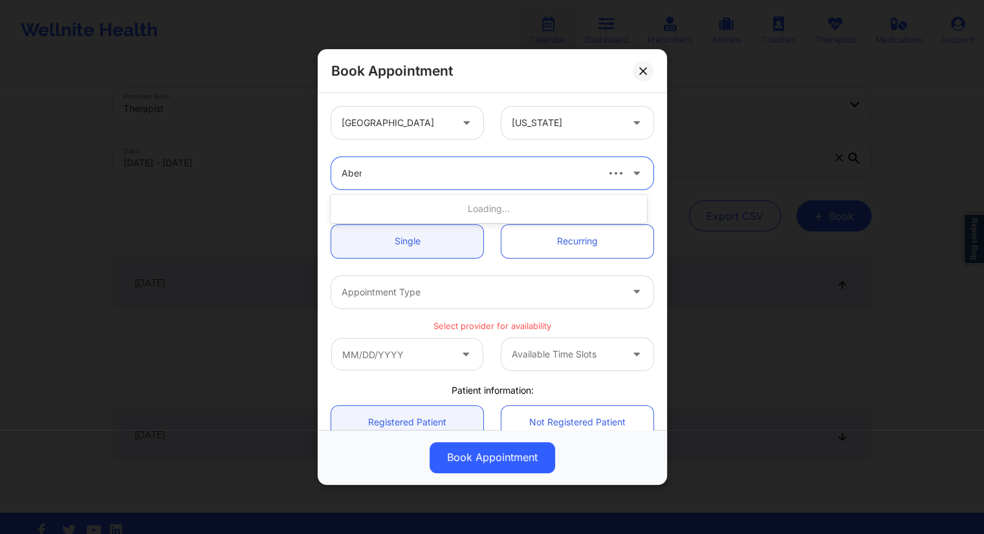
type input "Abena"
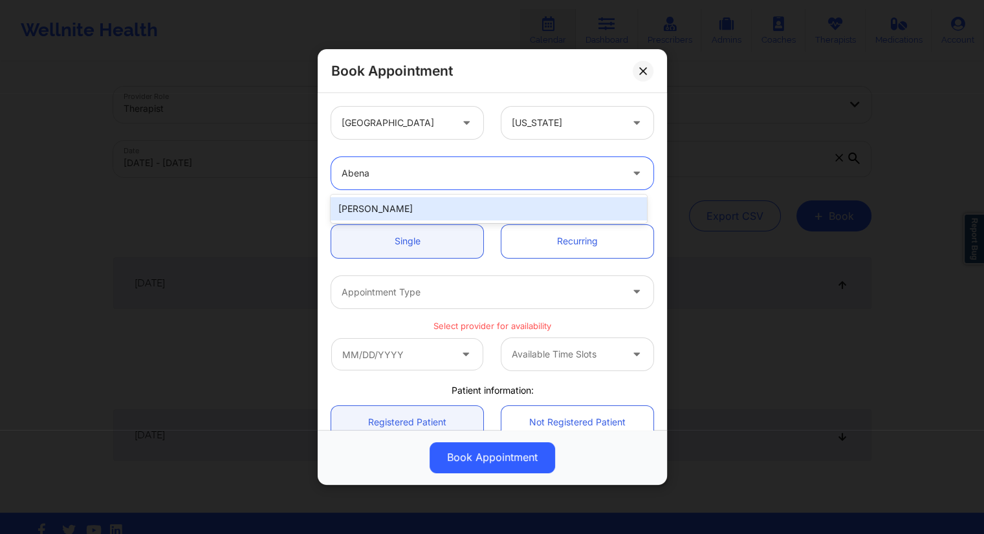
click at [407, 202] on div "[PERSON_NAME]" at bounding box center [489, 208] width 316 height 23
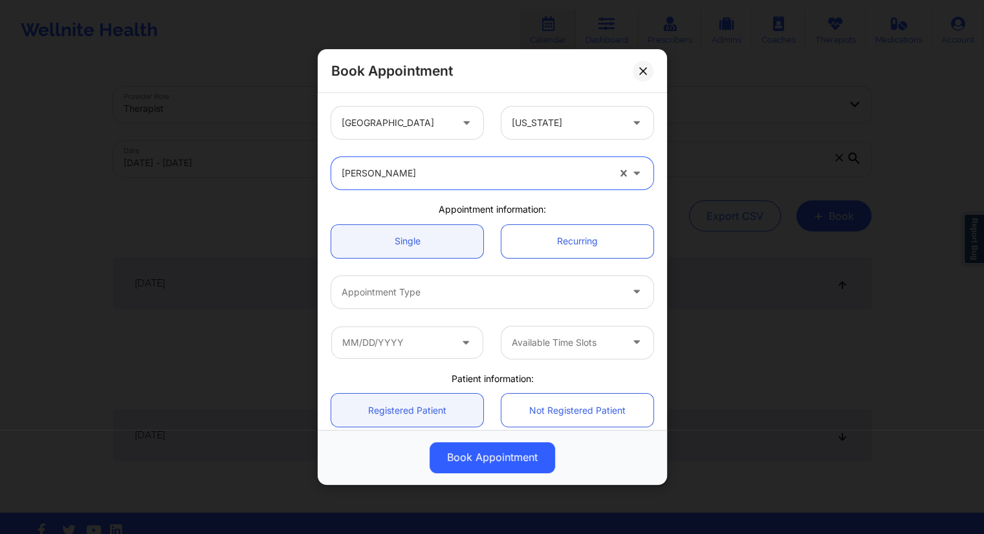
click at [463, 294] on div at bounding box center [481, 293] width 279 height 16
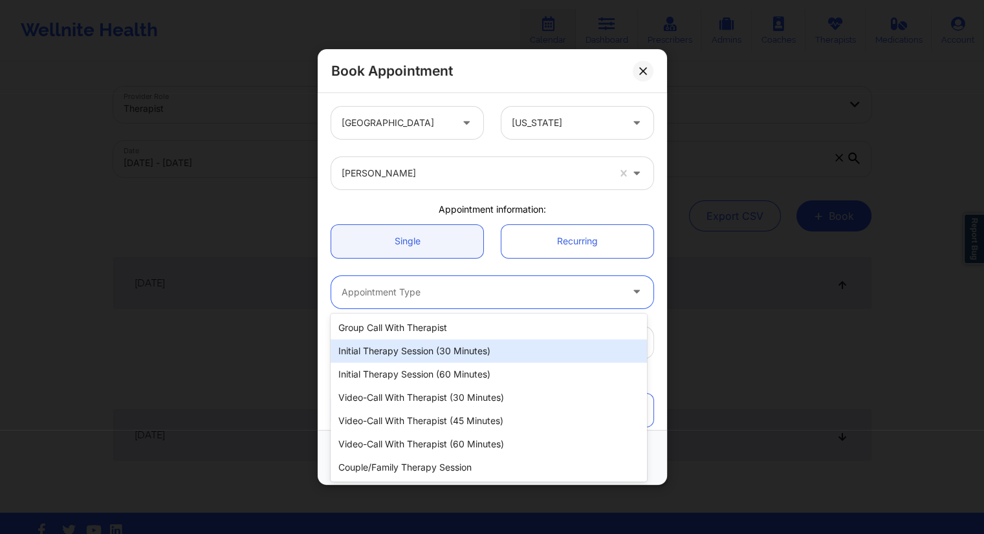
click at [417, 350] on div "Initial Therapy Session (30 minutes)" at bounding box center [489, 351] width 316 height 23
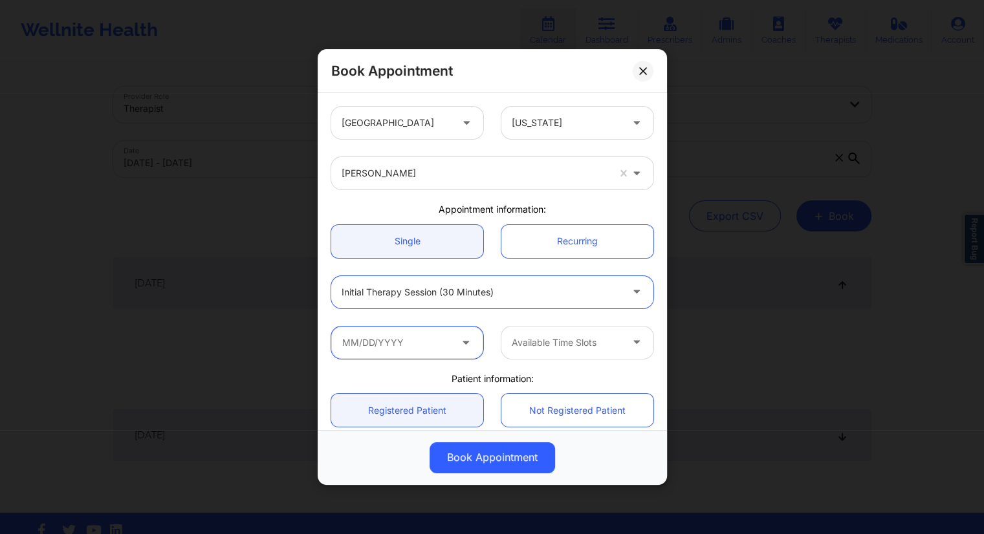
click at [393, 343] on input "text" at bounding box center [407, 343] width 152 height 32
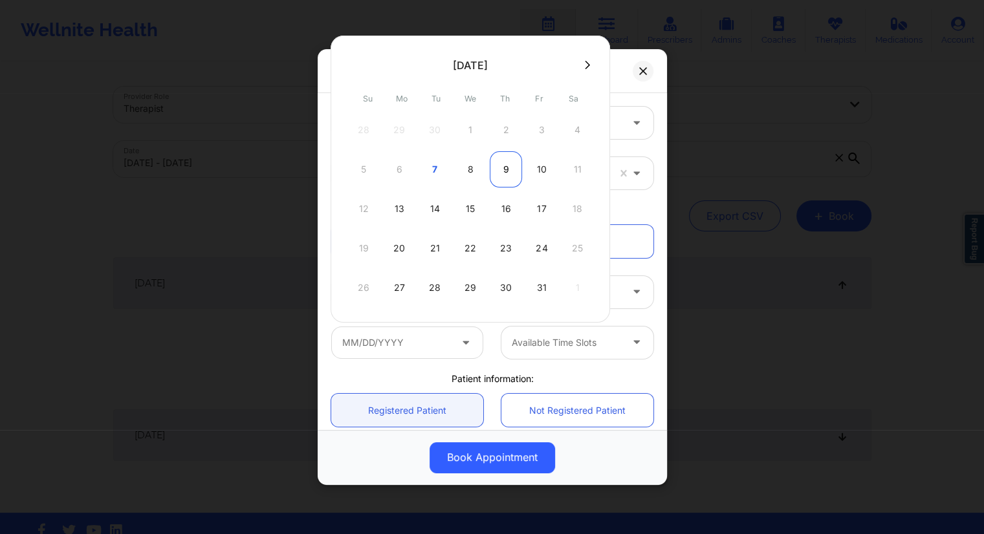
click at [499, 171] on div "9" at bounding box center [506, 169] width 32 height 36
type input "[DATE]"
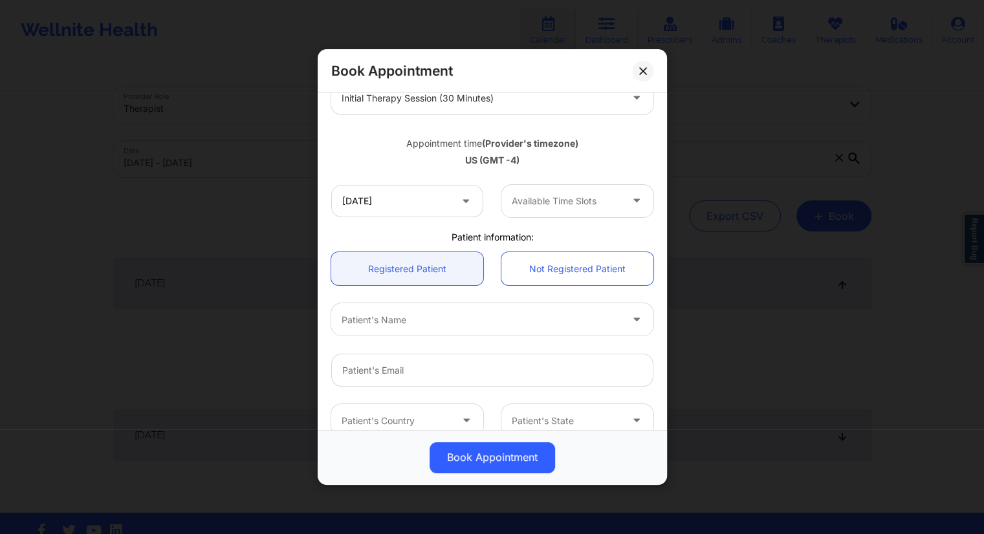
scroll to position [259, 0]
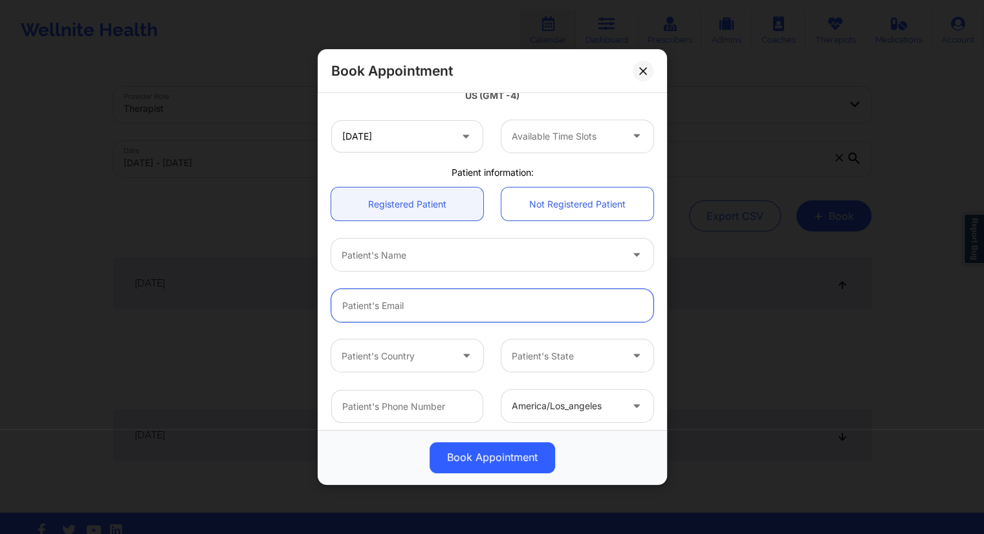
click at [461, 309] on input "email" at bounding box center [492, 305] width 322 height 33
paste input "[EMAIL_ADDRESS][DOMAIN_NAME]"
type input "[EMAIL_ADDRESS][DOMAIN_NAME]"
click at [544, 277] on div "Patient's Name" at bounding box center [492, 255] width 340 height 50
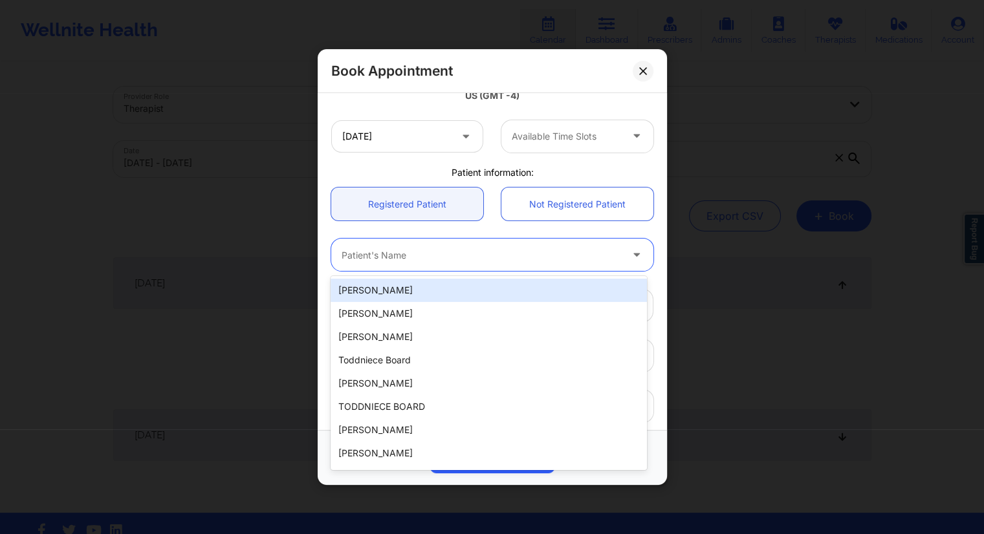
click at [478, 259] on div at bounding box center [481, 256] width 279 height 16
type input "P"
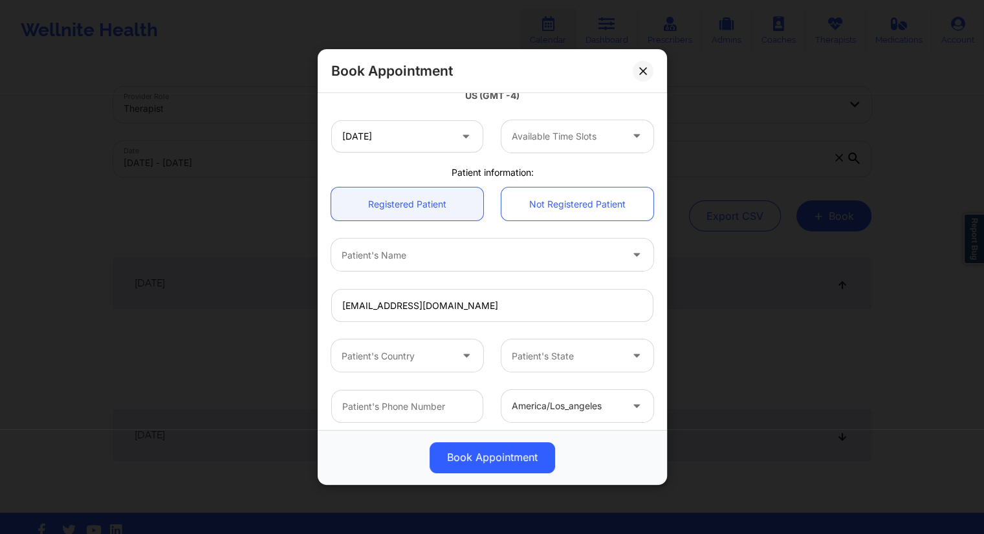
click at [643, 232] on div "Patient's Name" at bounding box center [492, 255] width 340 height 50
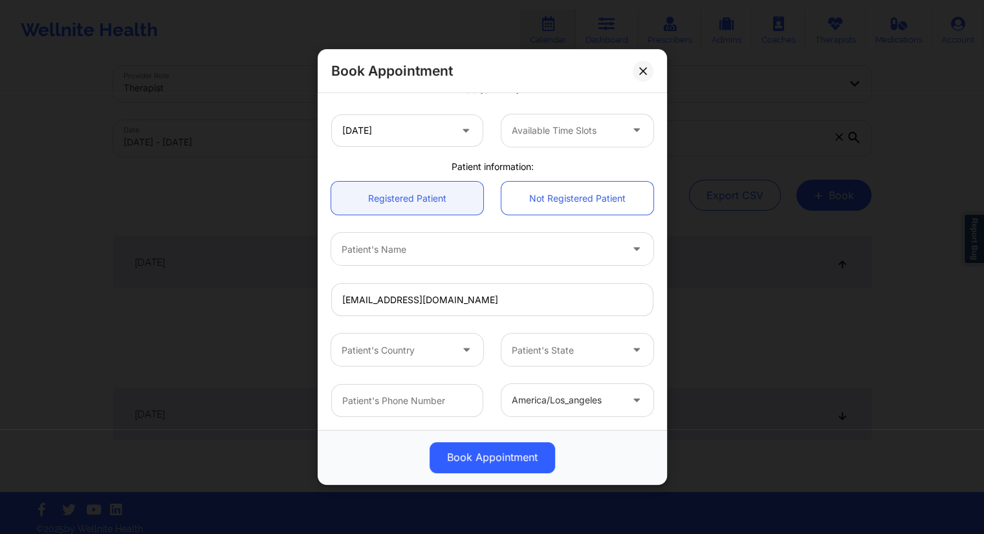
scroll to position [31, 0]
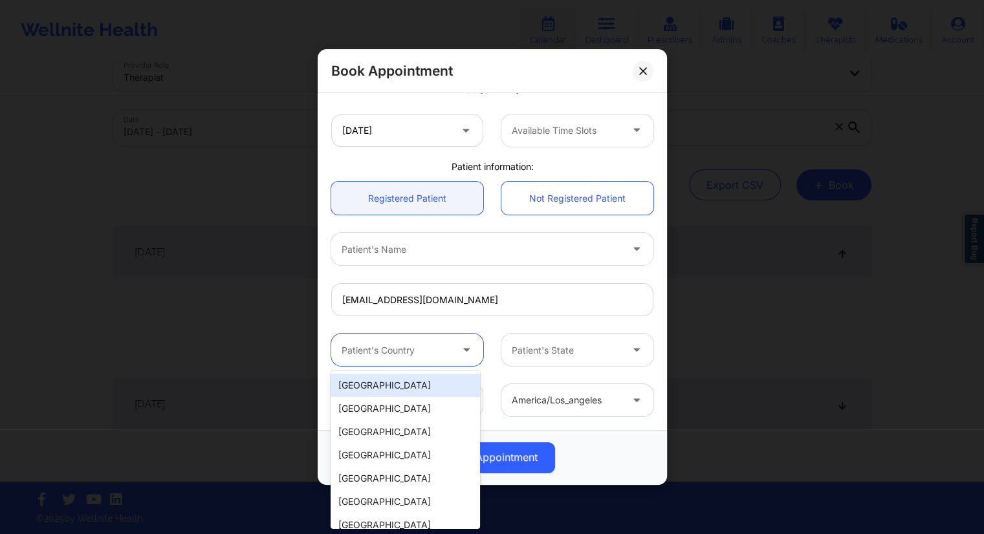
click at [442, 350] on div at bounding box center [396, 351] width 109 height 16
click at [393, 382] on div "[GEOGRAPHIC_DATA]" at bounding box center [405, 385] width 149 height 23
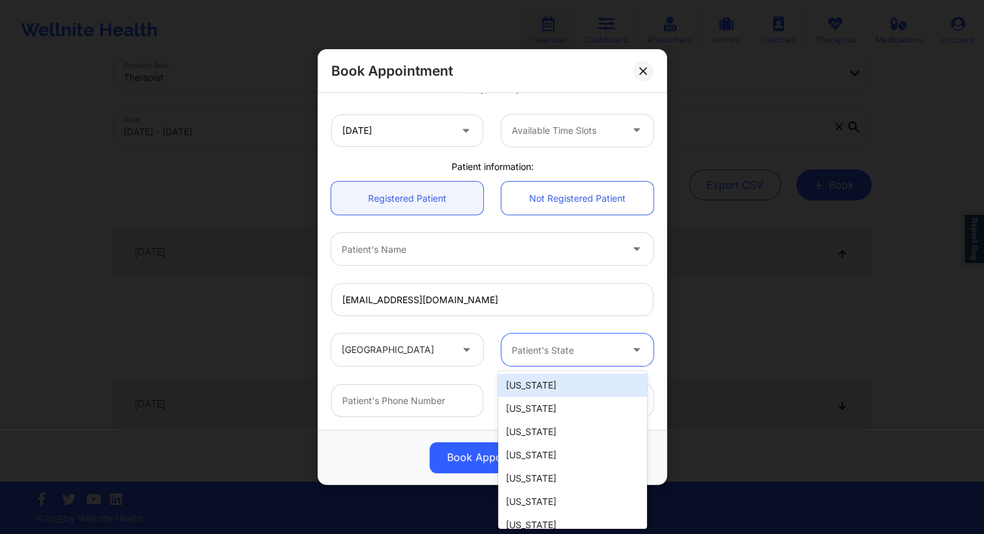
click at [544, 343] on div at bounding box center [566, 351] width 109 height 16
type input "ny"
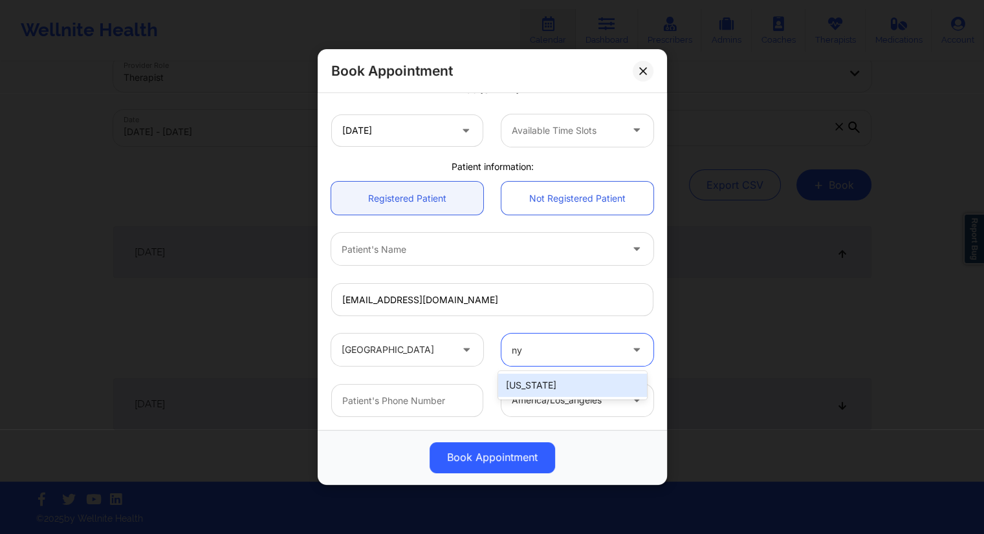
click at [530, 386] on div "[US_STATE]" at bounding box center [572, 385] width 149 height 23
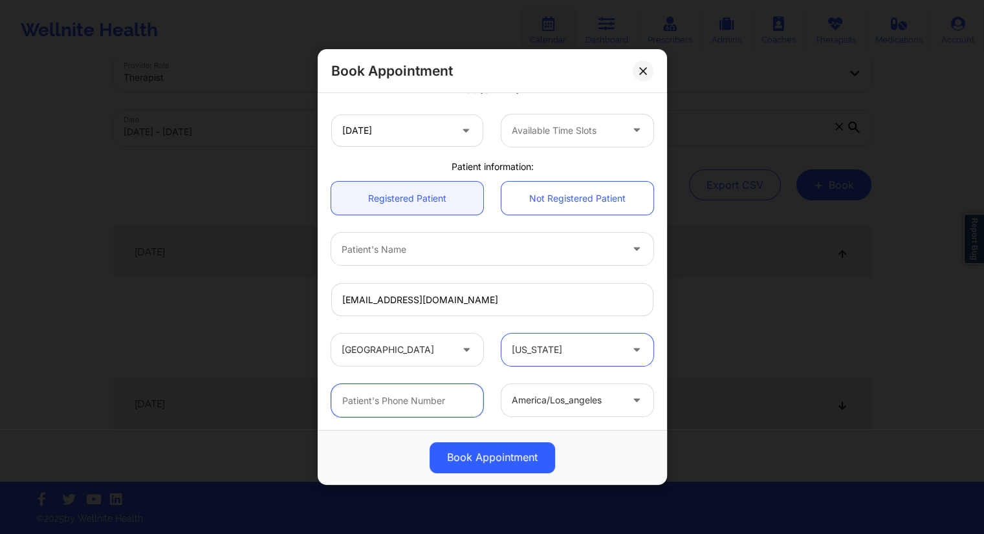
click at [459, 386] on input "text" at bounding box center [407, 400] width 152 height 33
paste input "[PHONE_NUMBER]"
type input "[PHONE_NUMBER]"
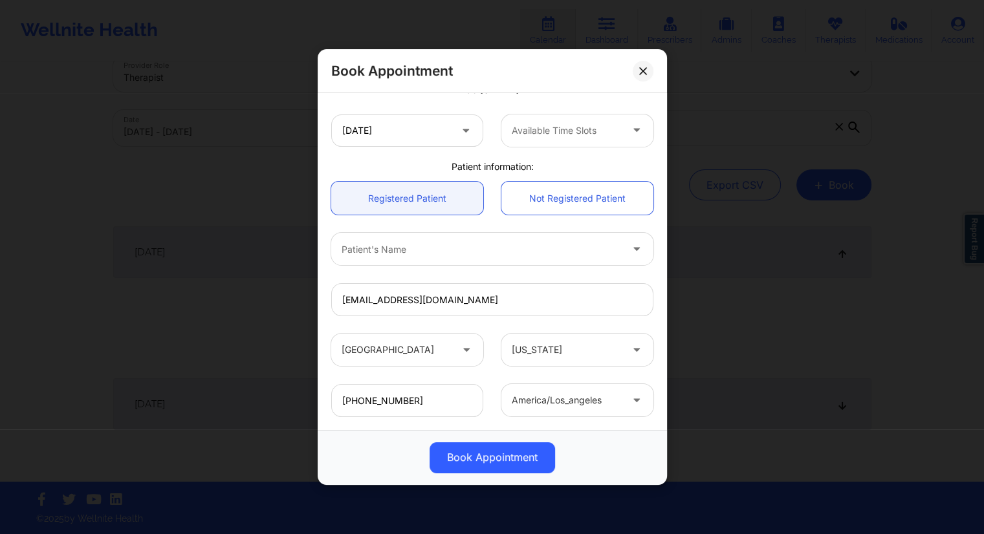
click at [494, 378] on div "[PHONE_NUMBER] [GEOGRAPHIC_DATA]/[GEOGRAPHIC_DATA]" at bounding box center [492, 400] width 340 height 50
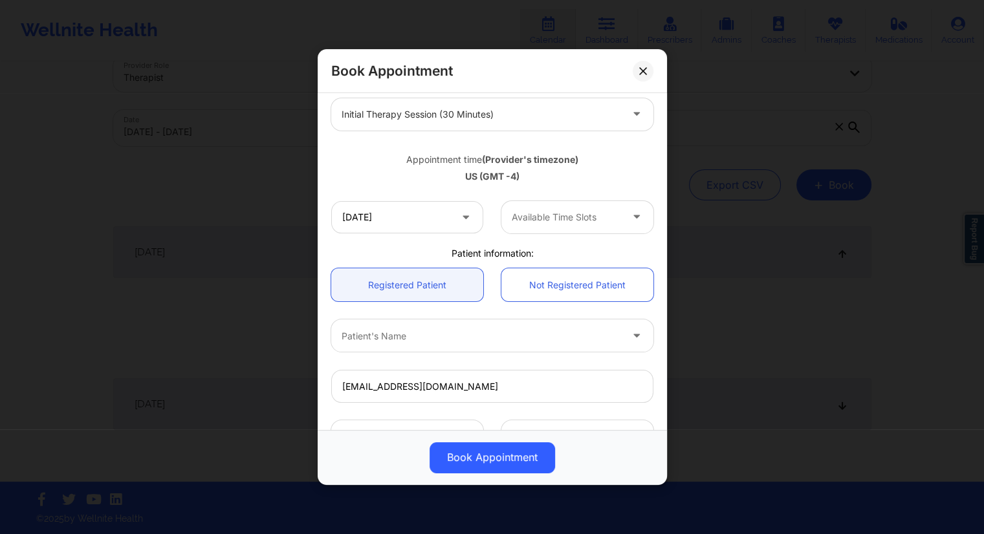
scroll to position [200, 0]
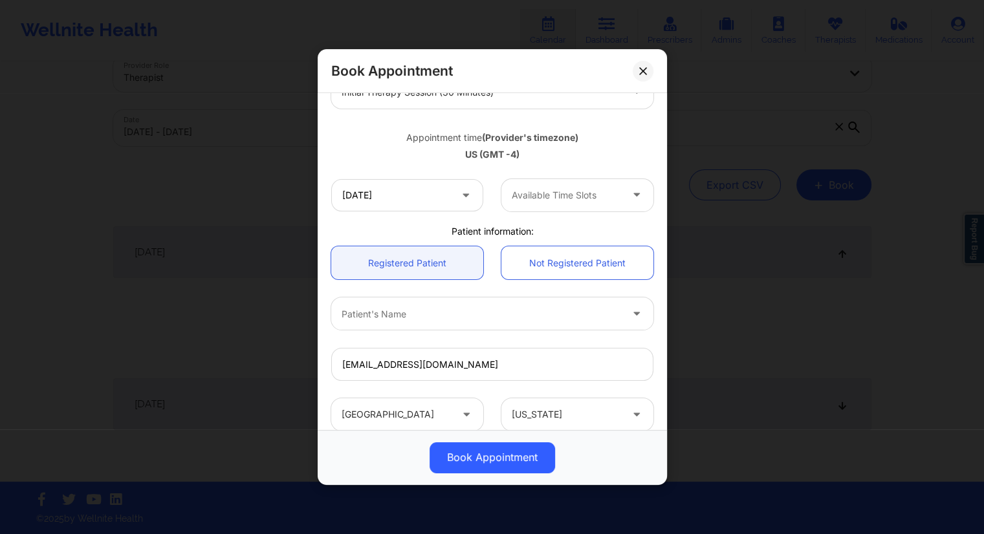
click at [630, 192] on icon at bounding box center [636, 192] width 13 height 11
click at [634, 193] on icon at bounding box center [636, 192] width 13 height 11
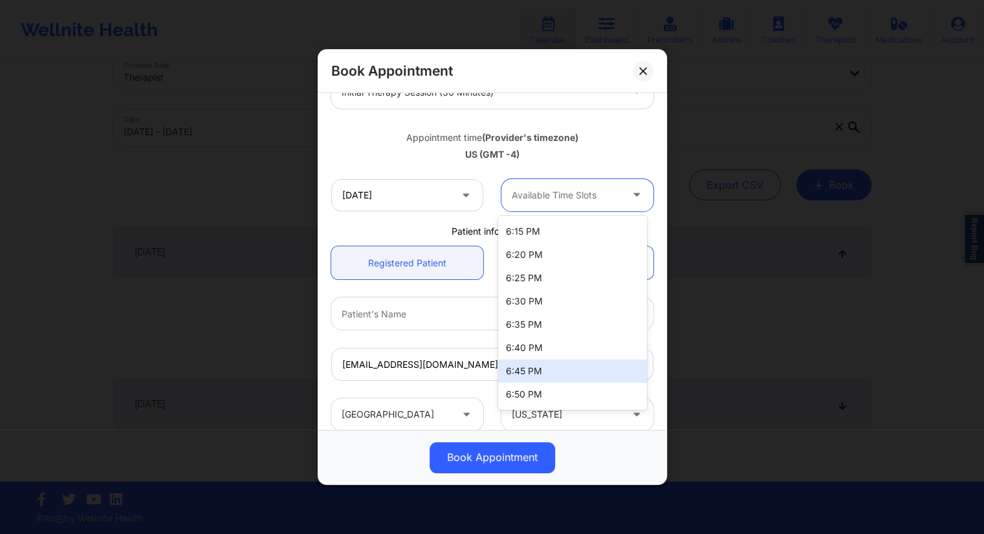
scroll to position [582, 0]
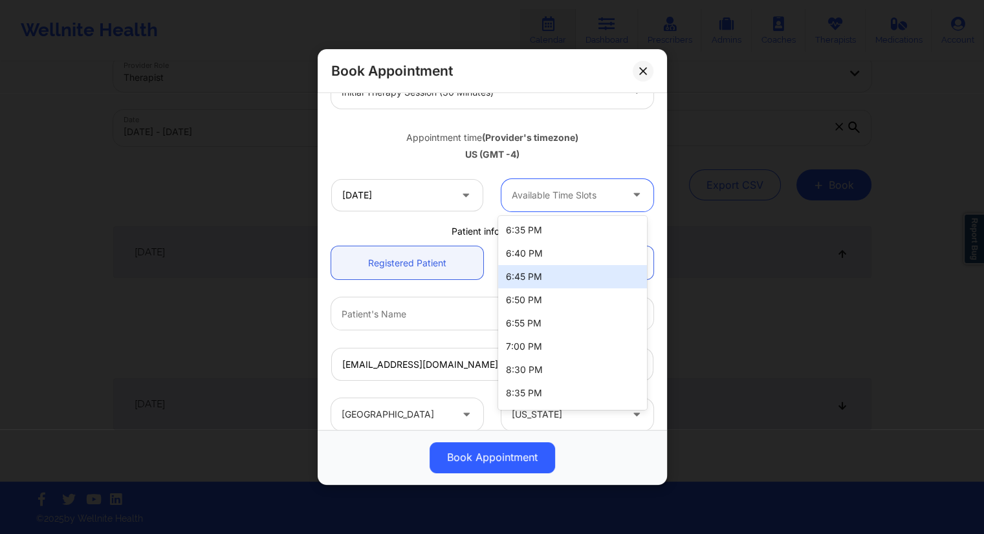
click at [530, 275] on div "6:45 PM" at bounding box center [572, 276] width 149 height 23
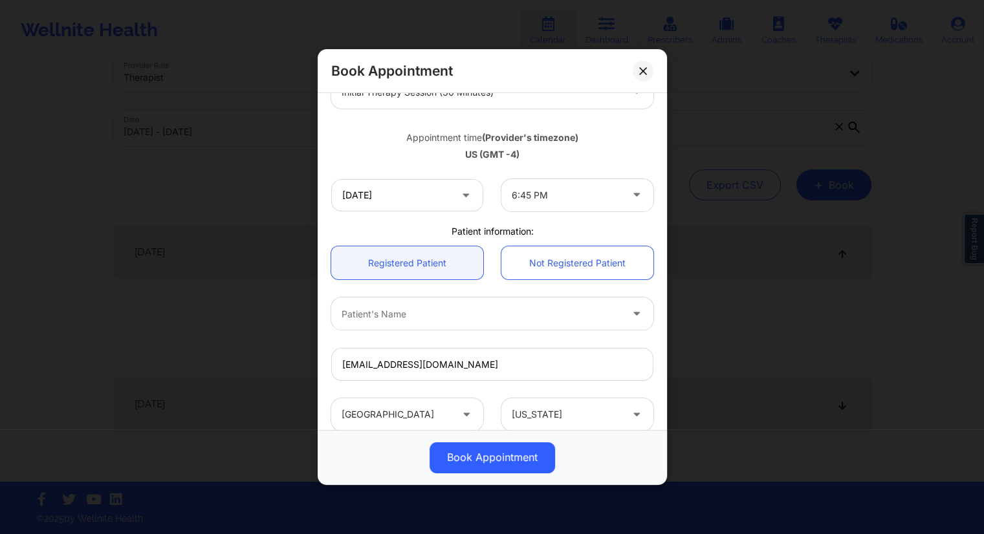
click at [649, 226] on div "Patient information:" at bounding box center [492, 231] width 340 height 13
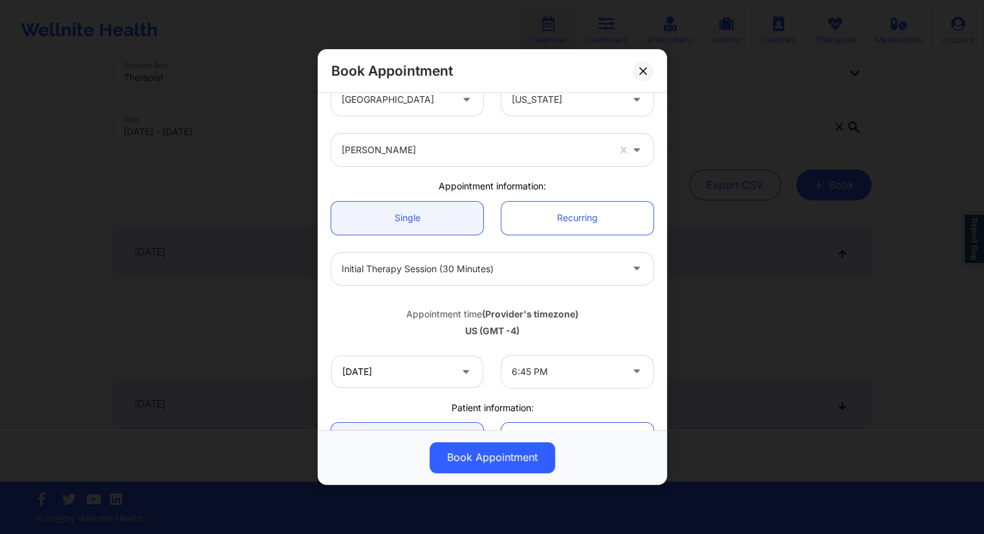
scroll to position [0, 0]
